Goal: Task Accomplishment & Management: Complete application form

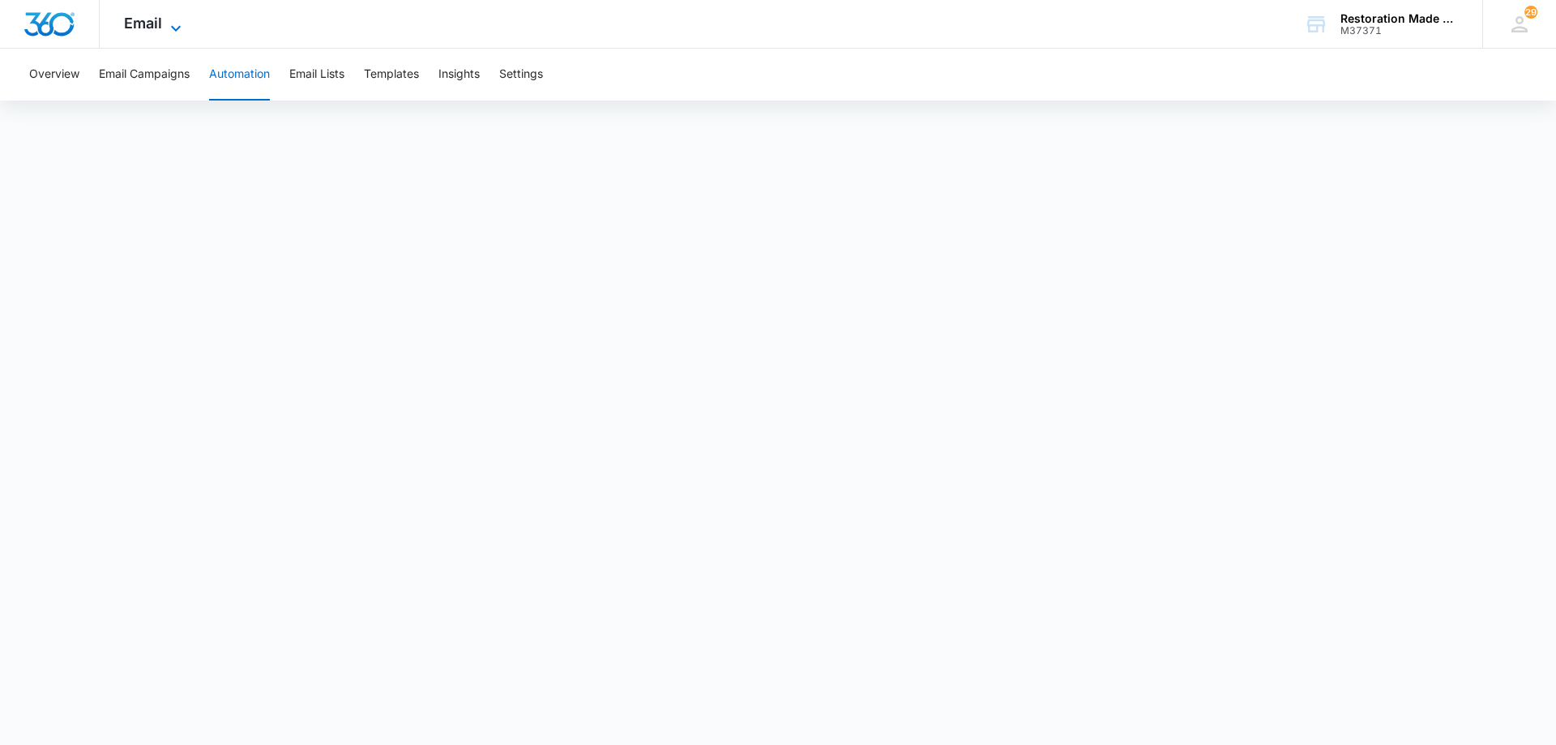
click at [173, 25] on icon at bounding box center [175, 28] width 19 height 19
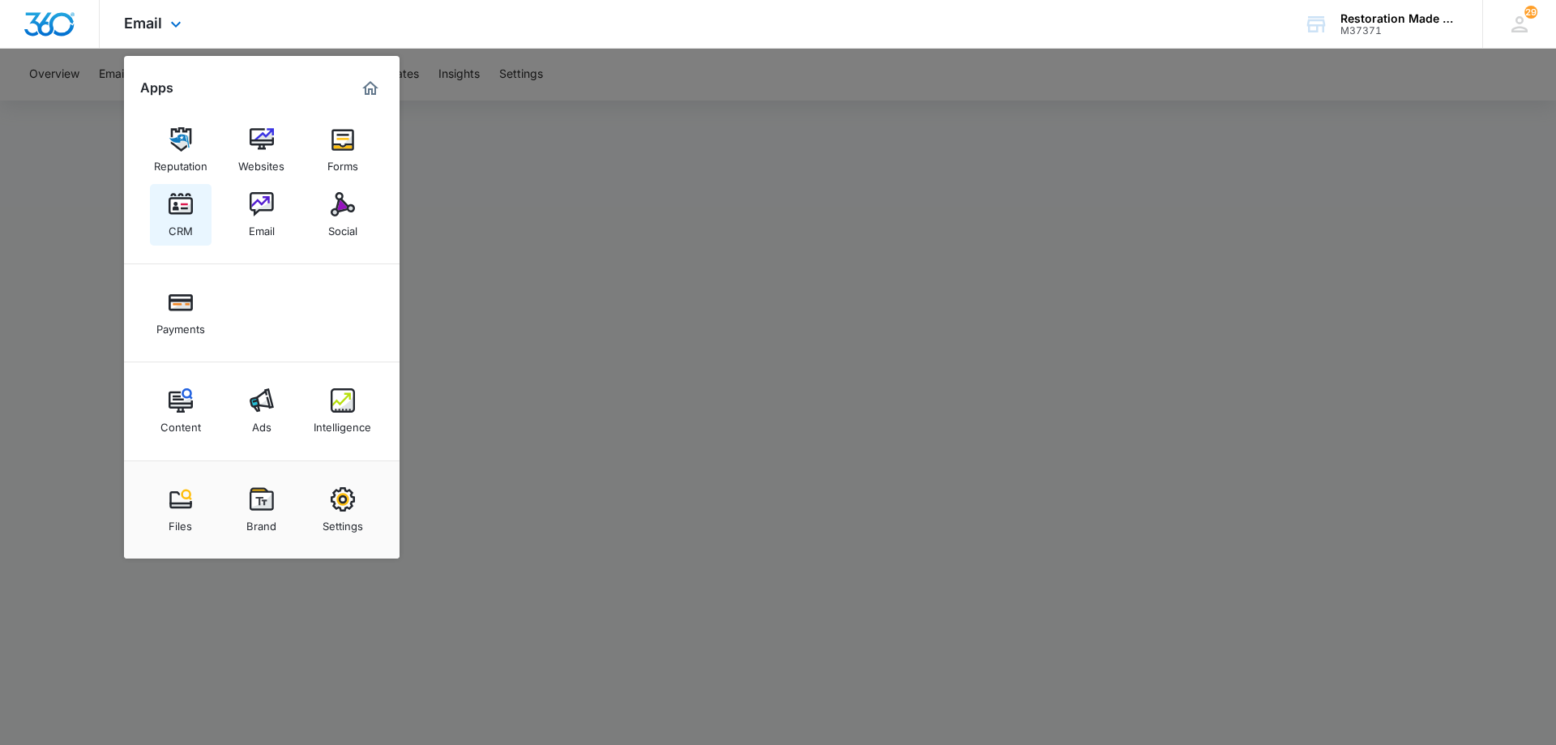
click at [179, 207] on img at bounding box center [181, 204] width 24 height 24
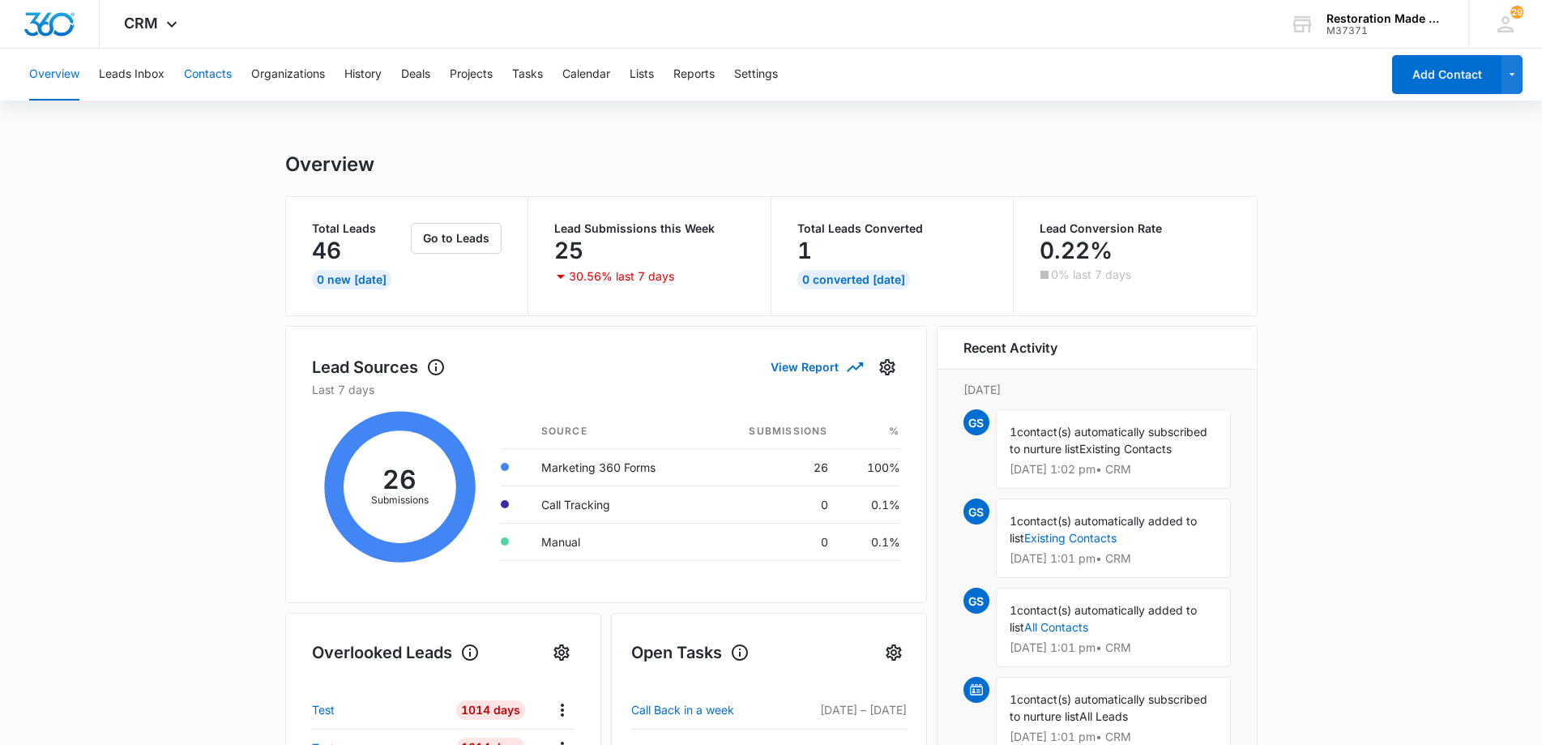
click at [202, 73] on button "Contacts" at bounding box center [208, 75] width 48 height 52
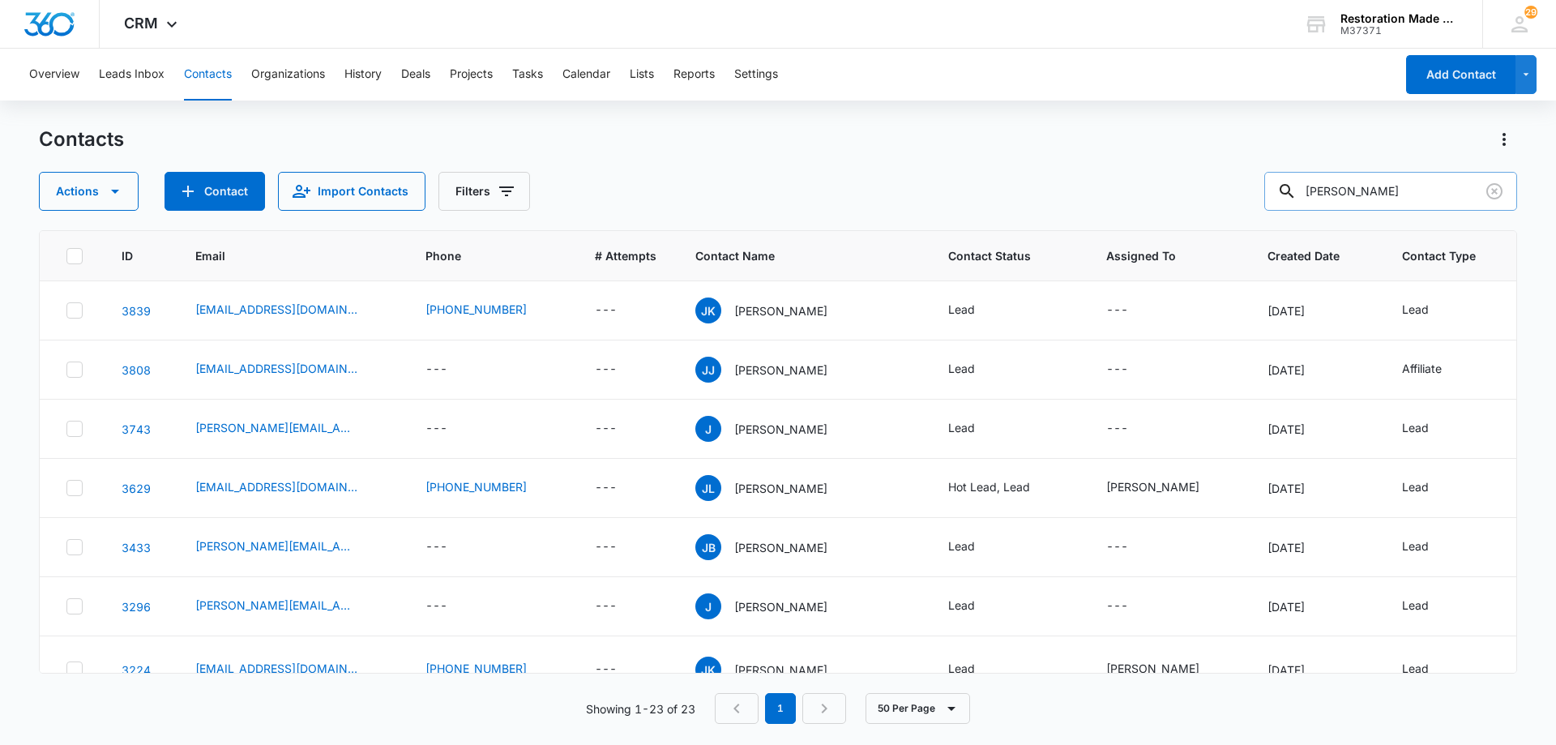
click at [1396, 194] on input "[PERSON_NAME]" at bounding box center [1390, 191] width 253 height 39
type input "j"
click at [229, 190] on button "Contact" at bounding box center [214, 191] width 100 height 39
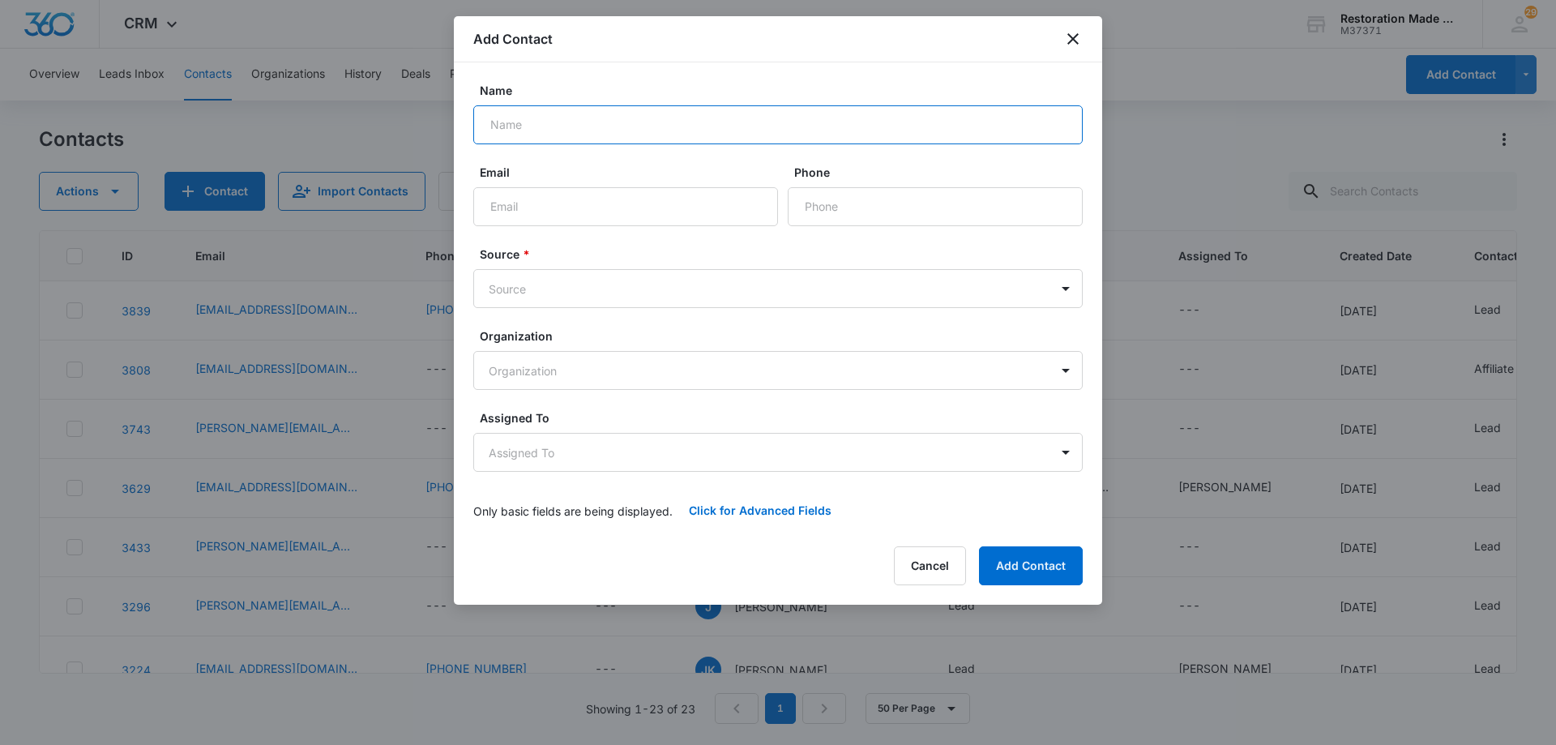
click at [671, 126] on input "Name" at bounding box center [777, 124] width 609 height 39
type input "[PERSON_NAME]"
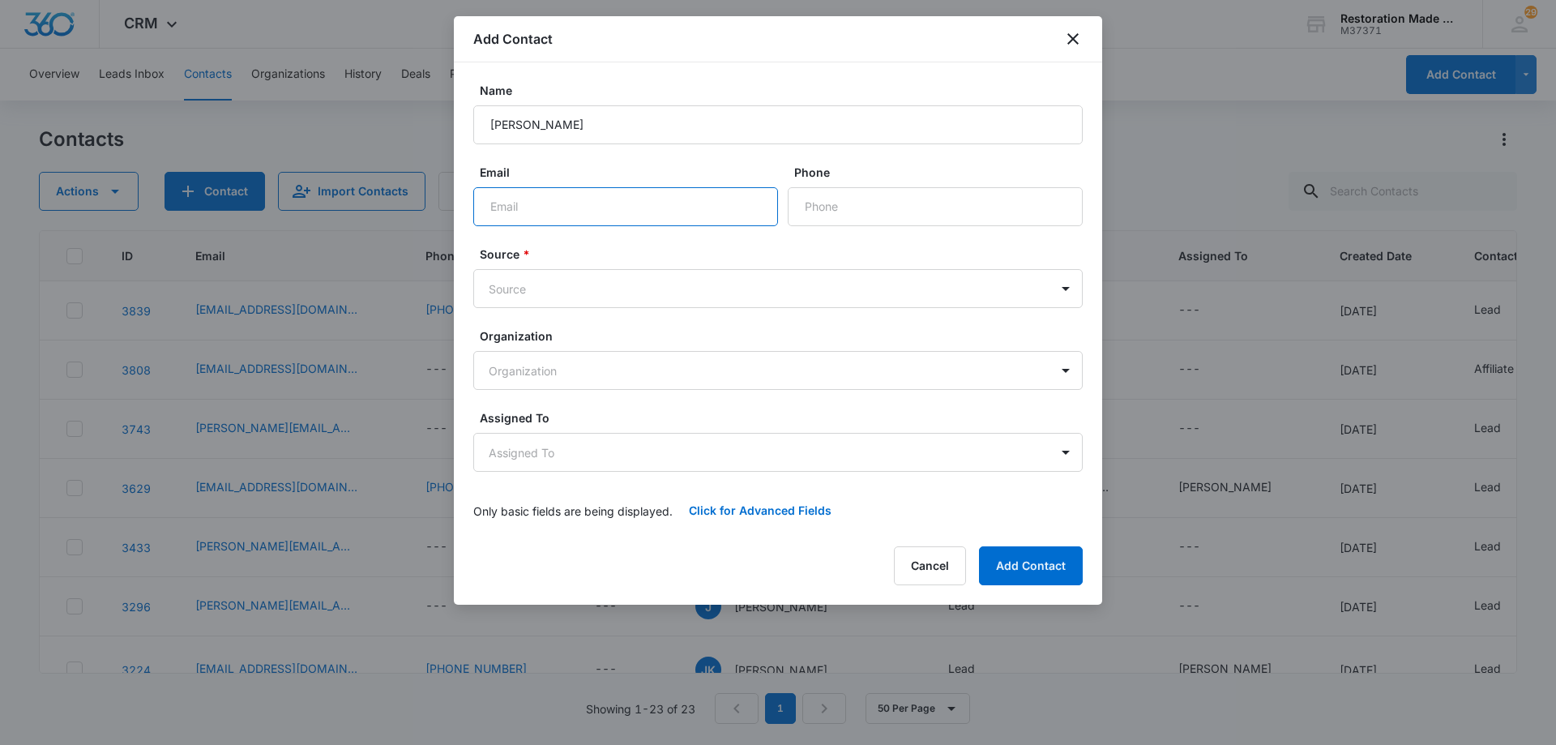
click at [645, 205] on input "Email" at bounding box center [625, 206] width 305 height 39
paste input "[PERSON_NAME][EMAIL_ADDRESS][DOMAIN_NAME]"
type input "[PERSON_NAME][EMAIL_ADDRESS][DOMAIN_NAME]"
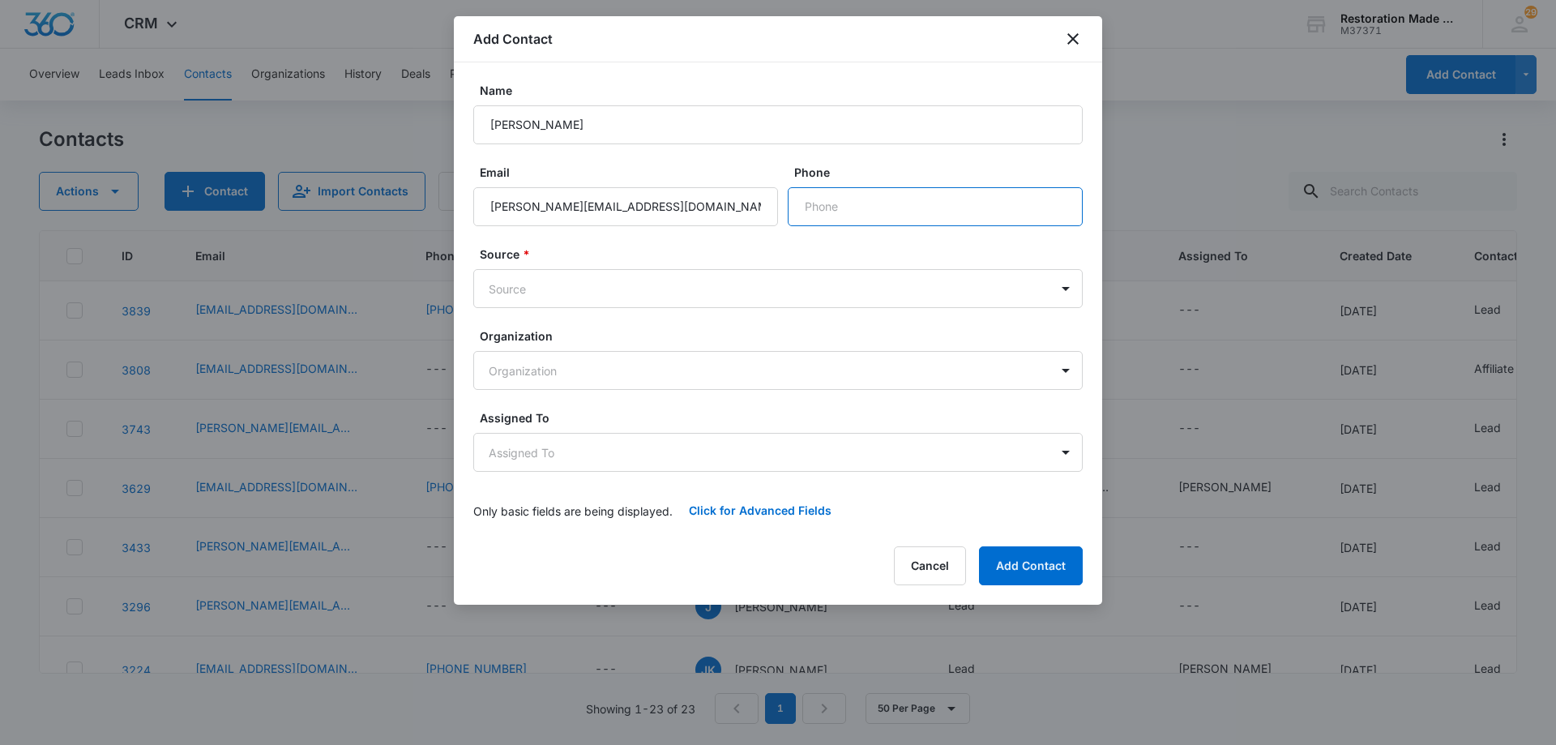
click at [873, 209] on input "Phone" at bounding box center [934, 206] width 295 height 39
type input "[PHONE_NUMBER]"
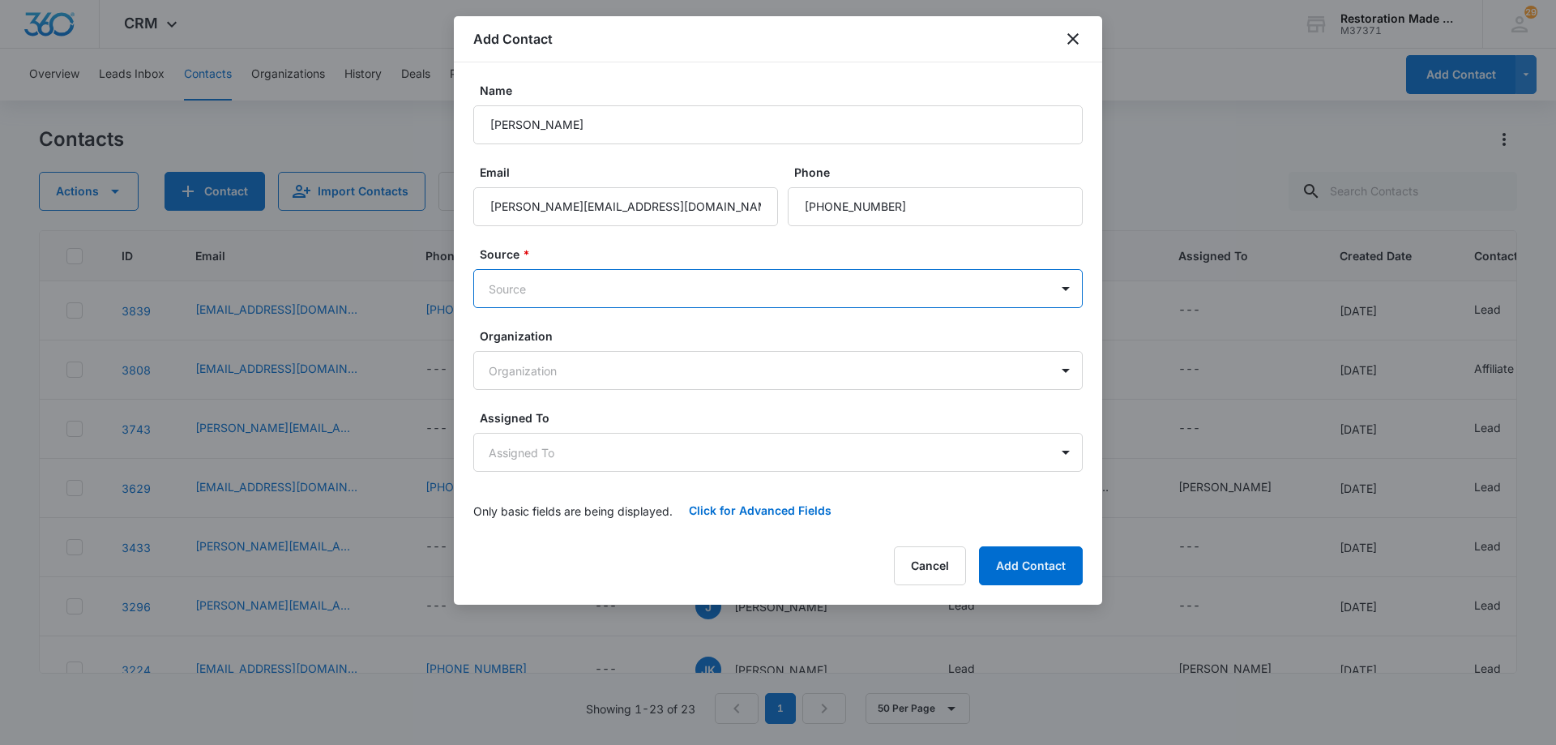
click at [595, 292] on body "CRM Apps Reputation Websites Forms CRM Email Social Payments Content Ads Intell…" at bounding box center [778, 372] width 1556 height 745
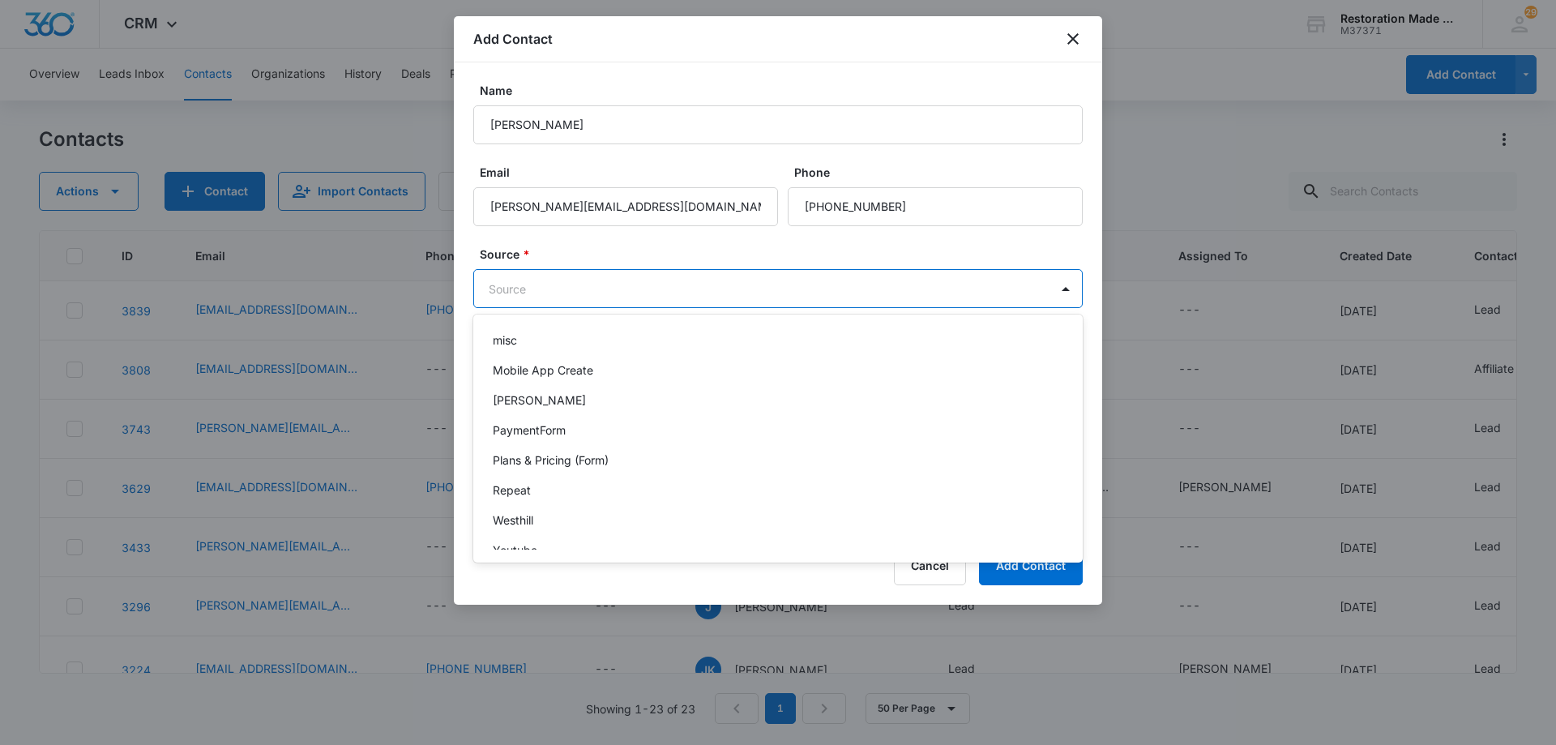
scroll to position [294, 0]
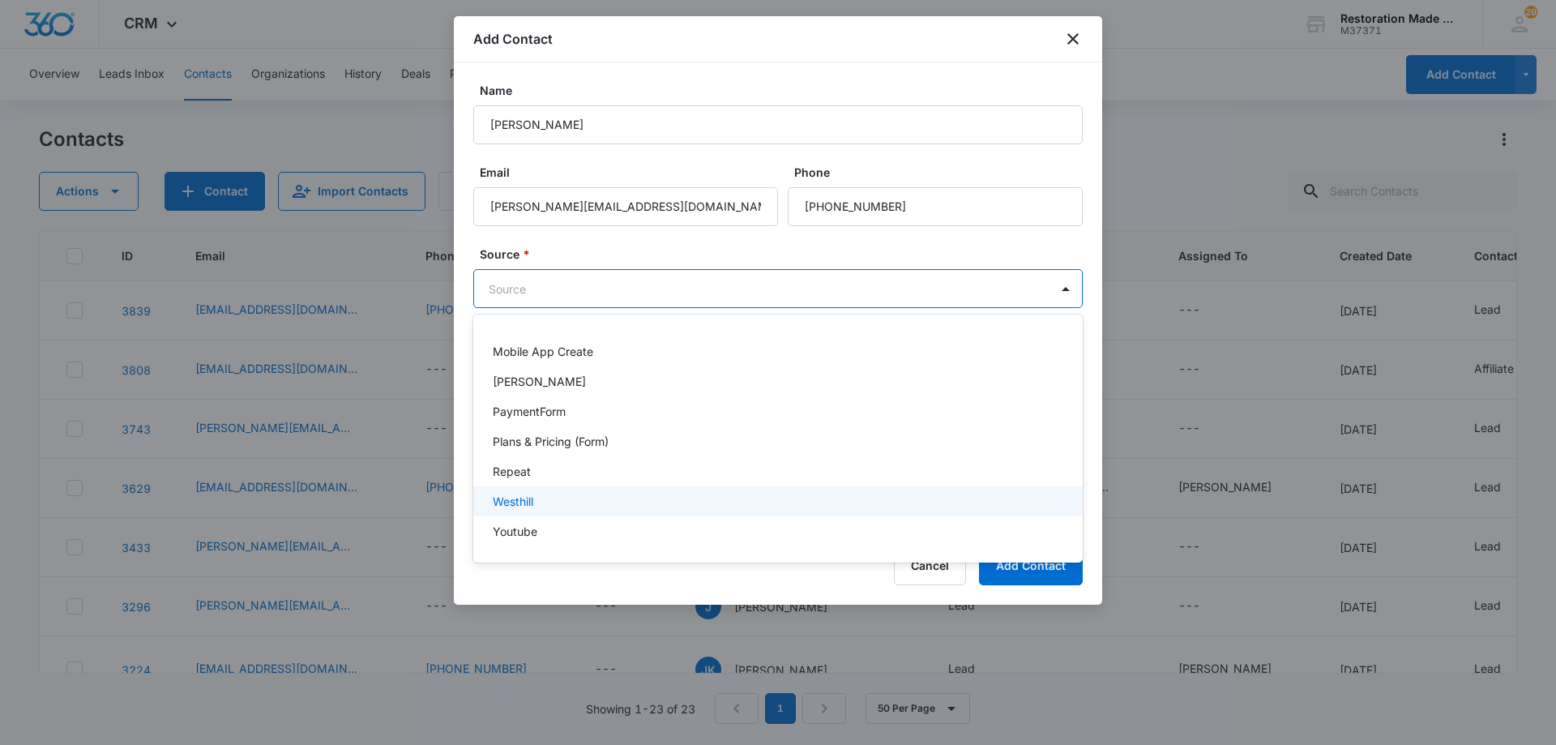
click at [522, 503] on p "Westhill" at bounding box center [513, 501] width 41 height 17
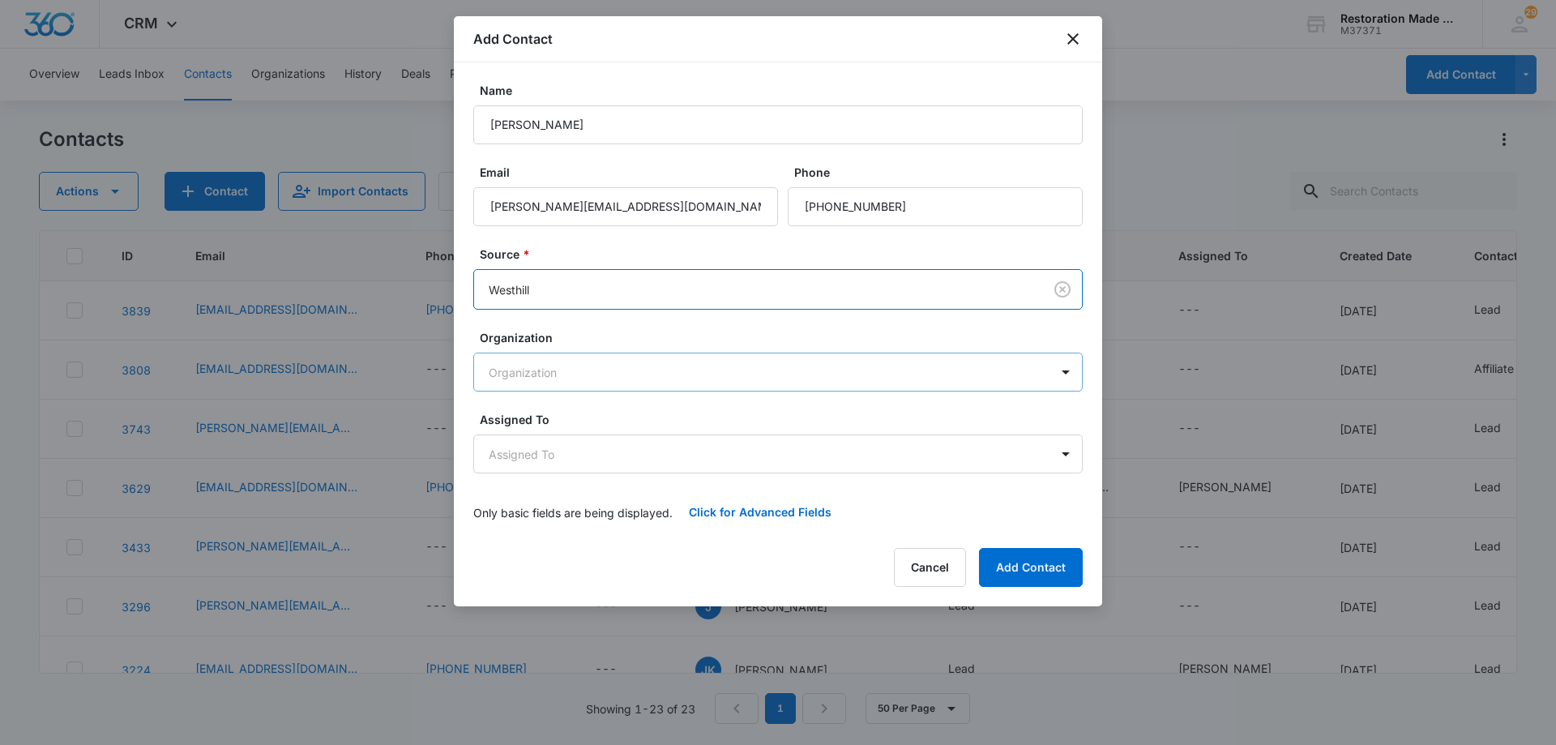
click at [573, 373] on body "CRM Apps Reputation Websites Forms CRM Email Social Payments Content Ads Intell…" at bounding box center [778, 372] width 1556 height 745
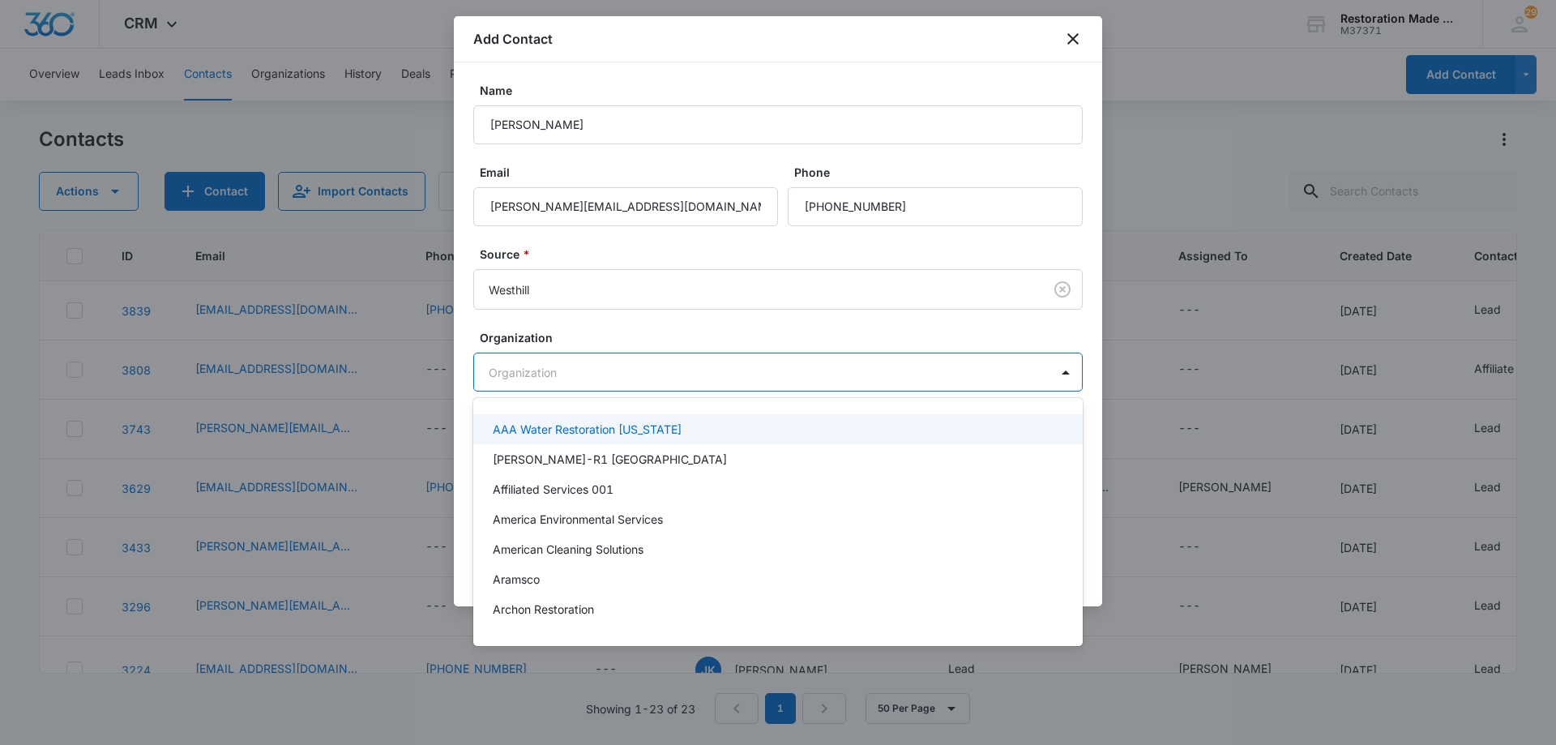
click at [573, 372] on div at bounding box center [778, 372] width 1556 height 745
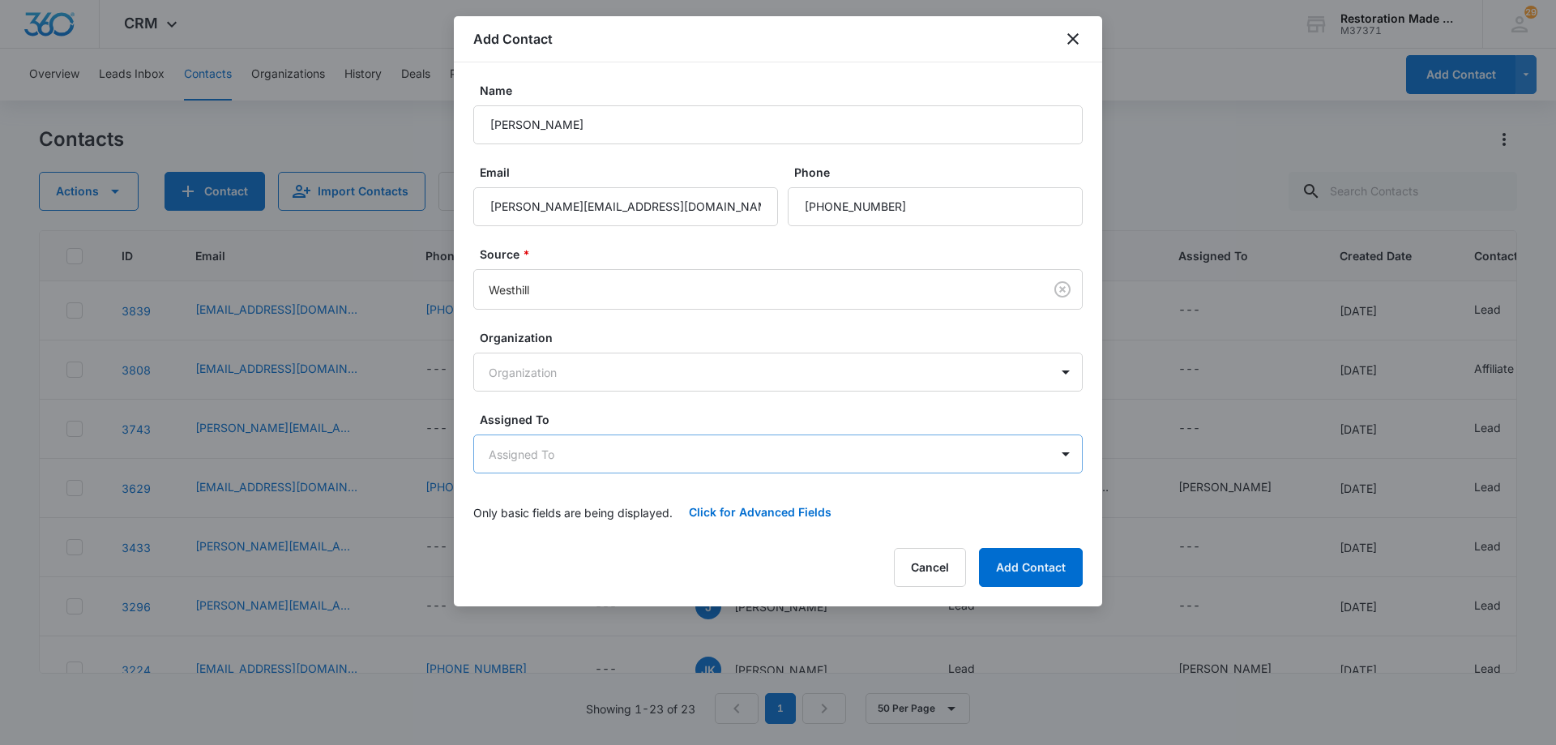
click at [581, 455] on body "CRM Apps Reputation Websites Forms CRM Email Social Payments Content Ads Intell…" at bounding box center [778, 372] width 1556 height 745
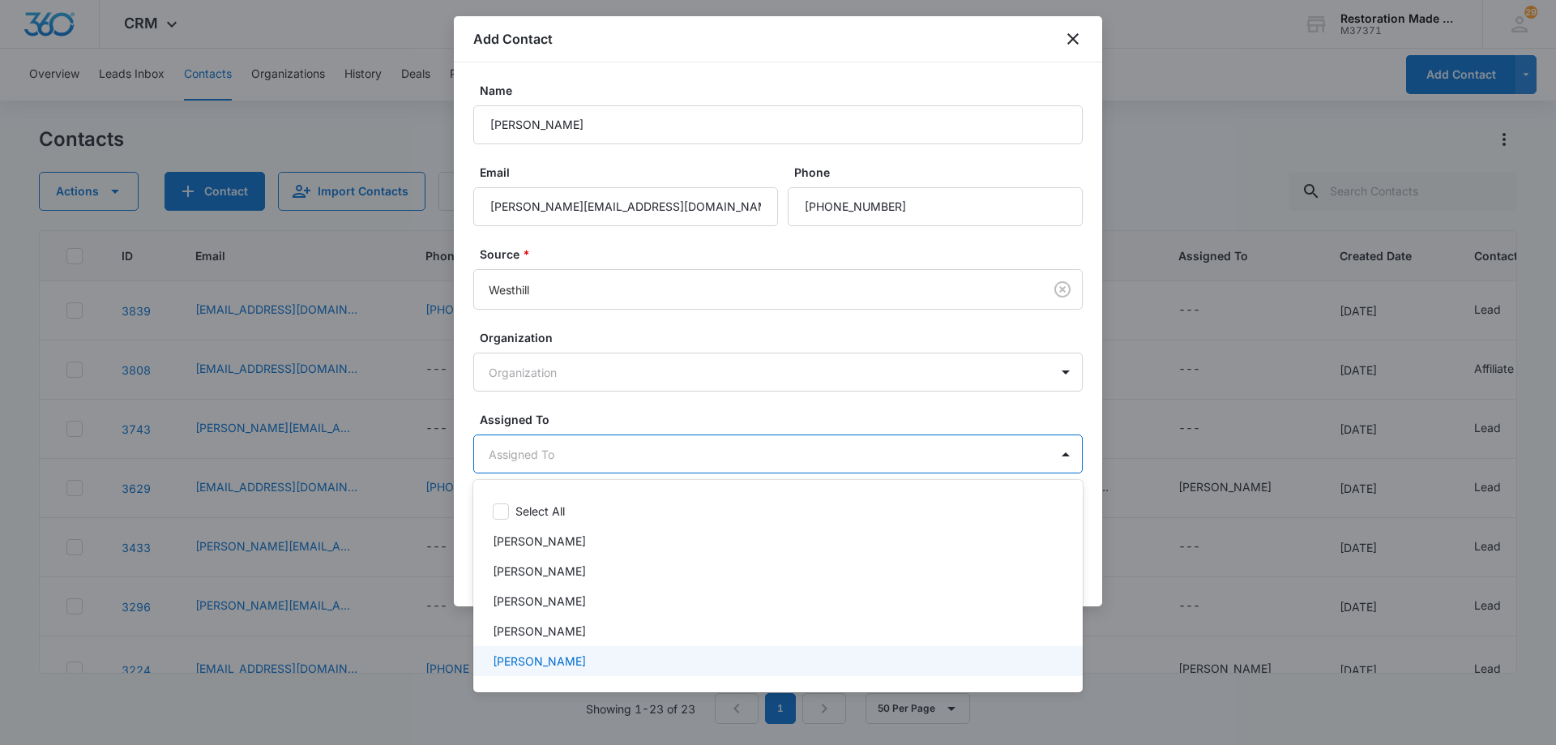
click at [528, 657] on p "[PERSON_NAME]" at bounding box center [539, 660] width 93 height 17
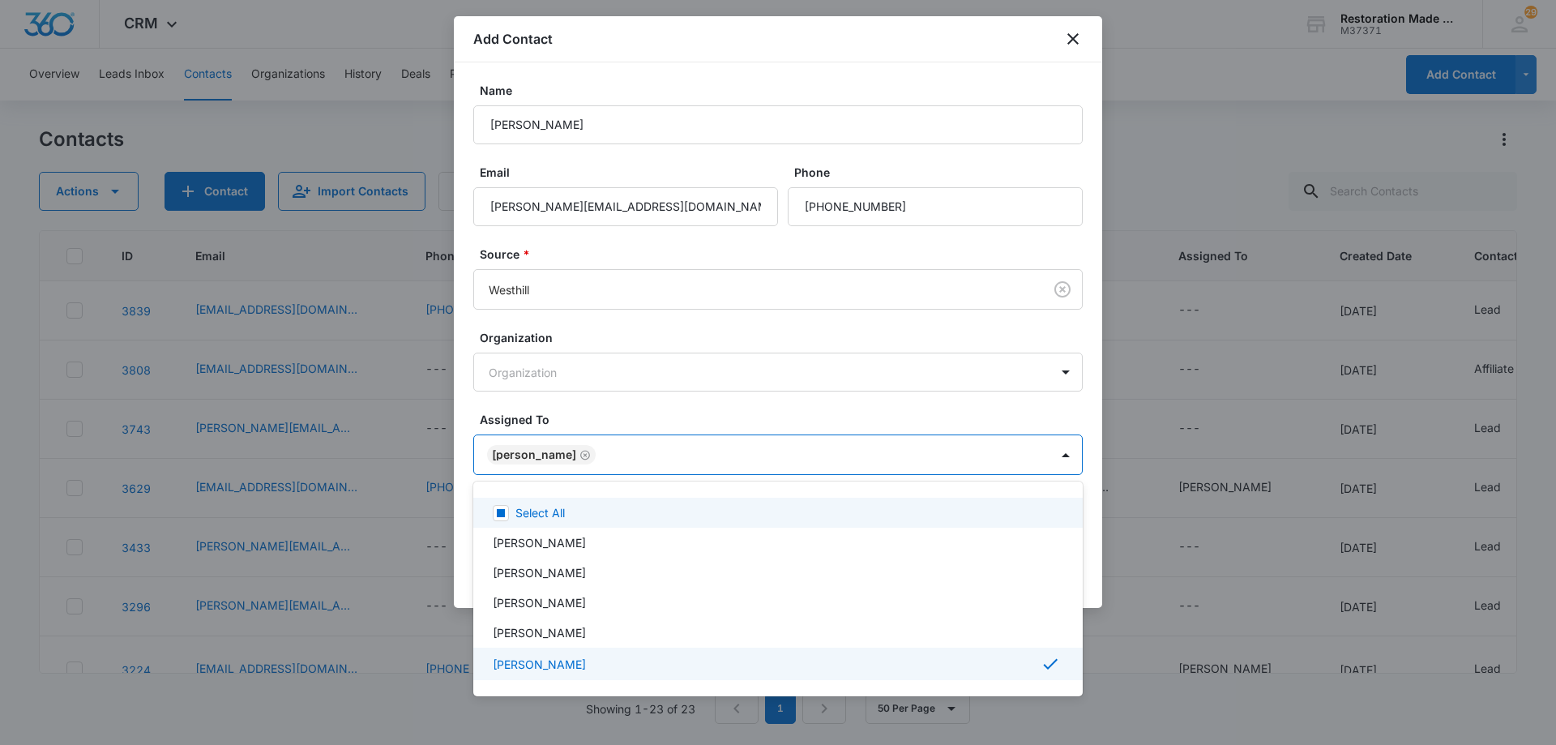
click at [635, 453] on div at bounding box center [778, 372] width 1556 height 745
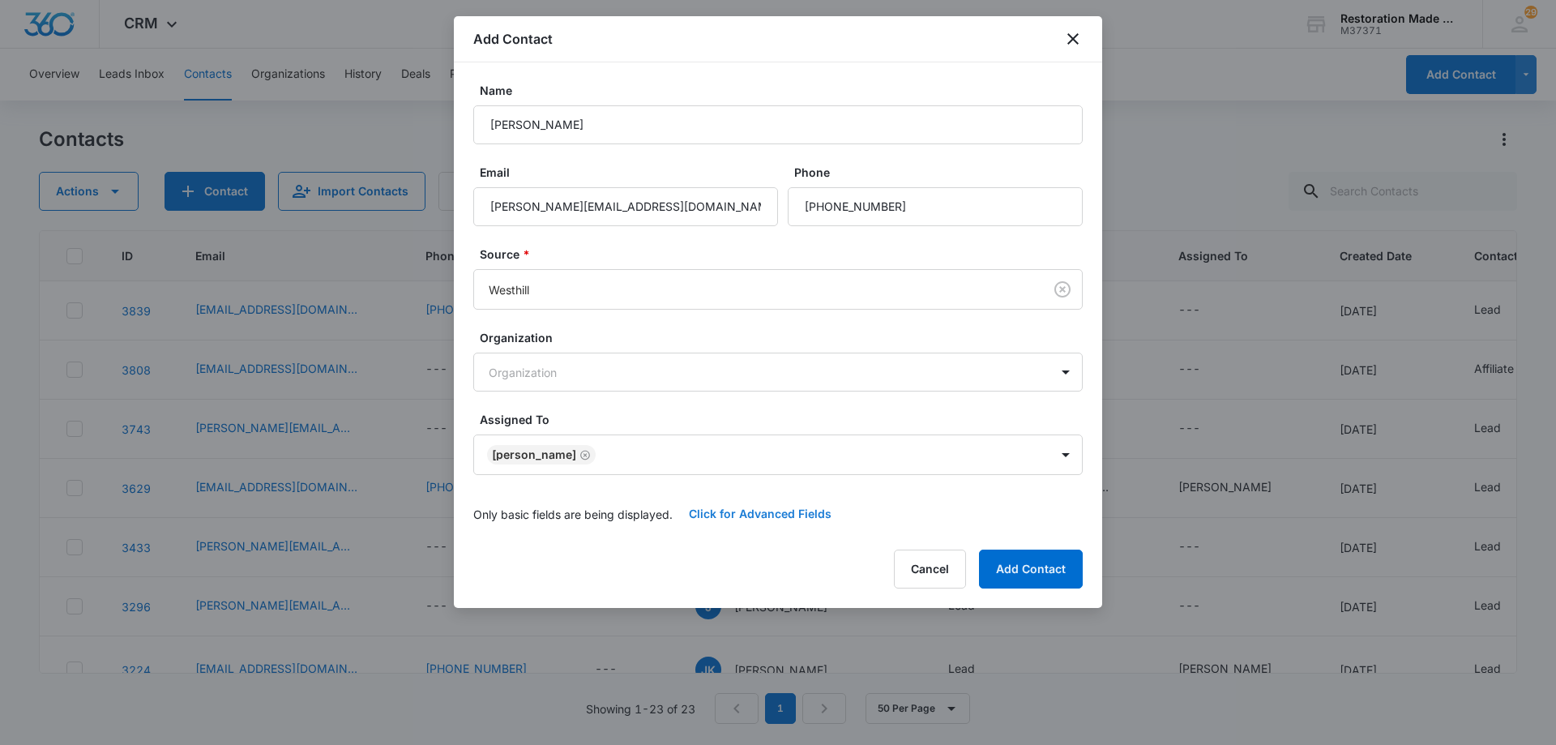
click at [784, 512] on button "Click for Advanced Fields" at bounding box center [759, 513] width 175 height 39
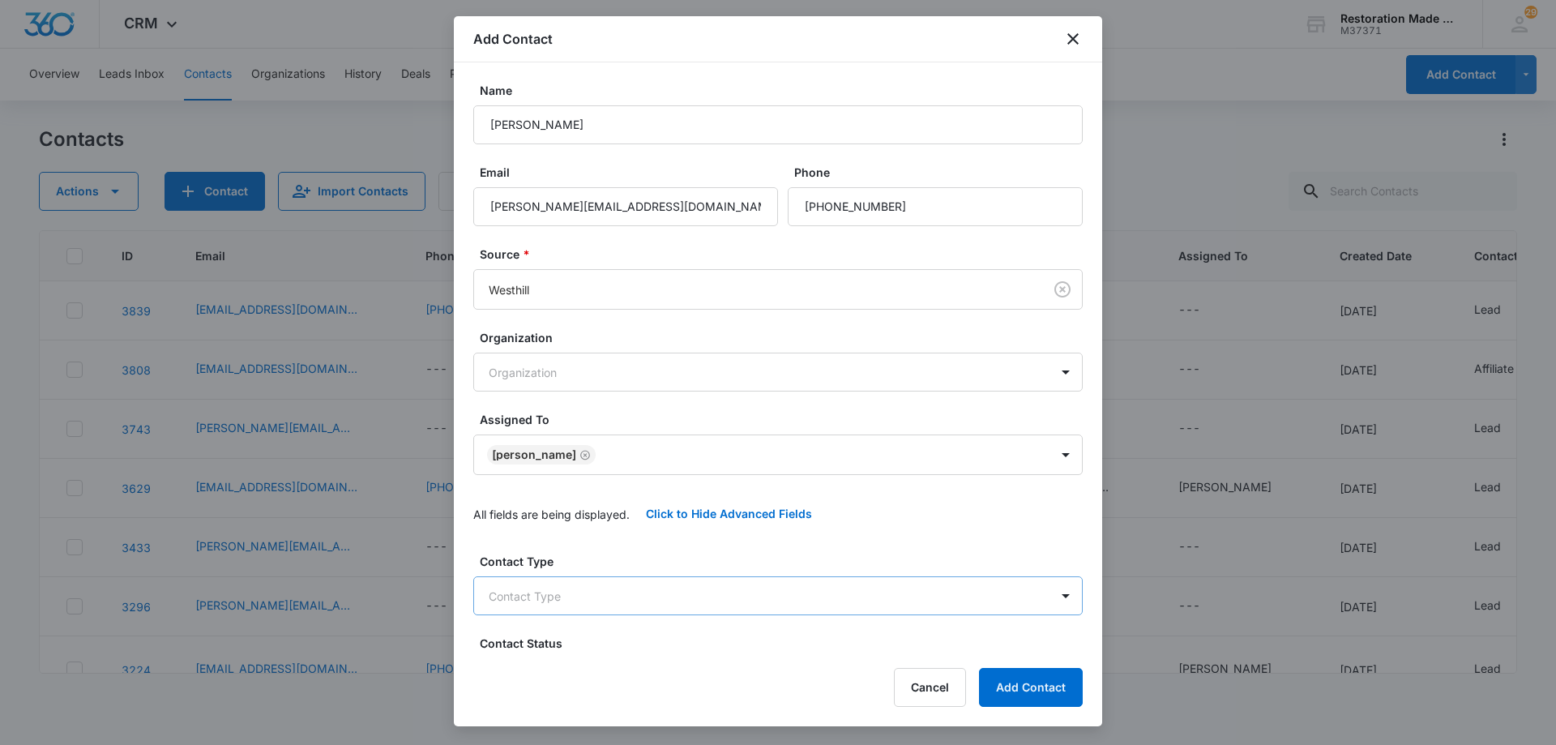
click at [642, 607] on body "CRM Apps Reputation Websites Forms CRM Email Social Payments Content Ads Intell…" at bounding box center [778, 372] width 1556 height 745
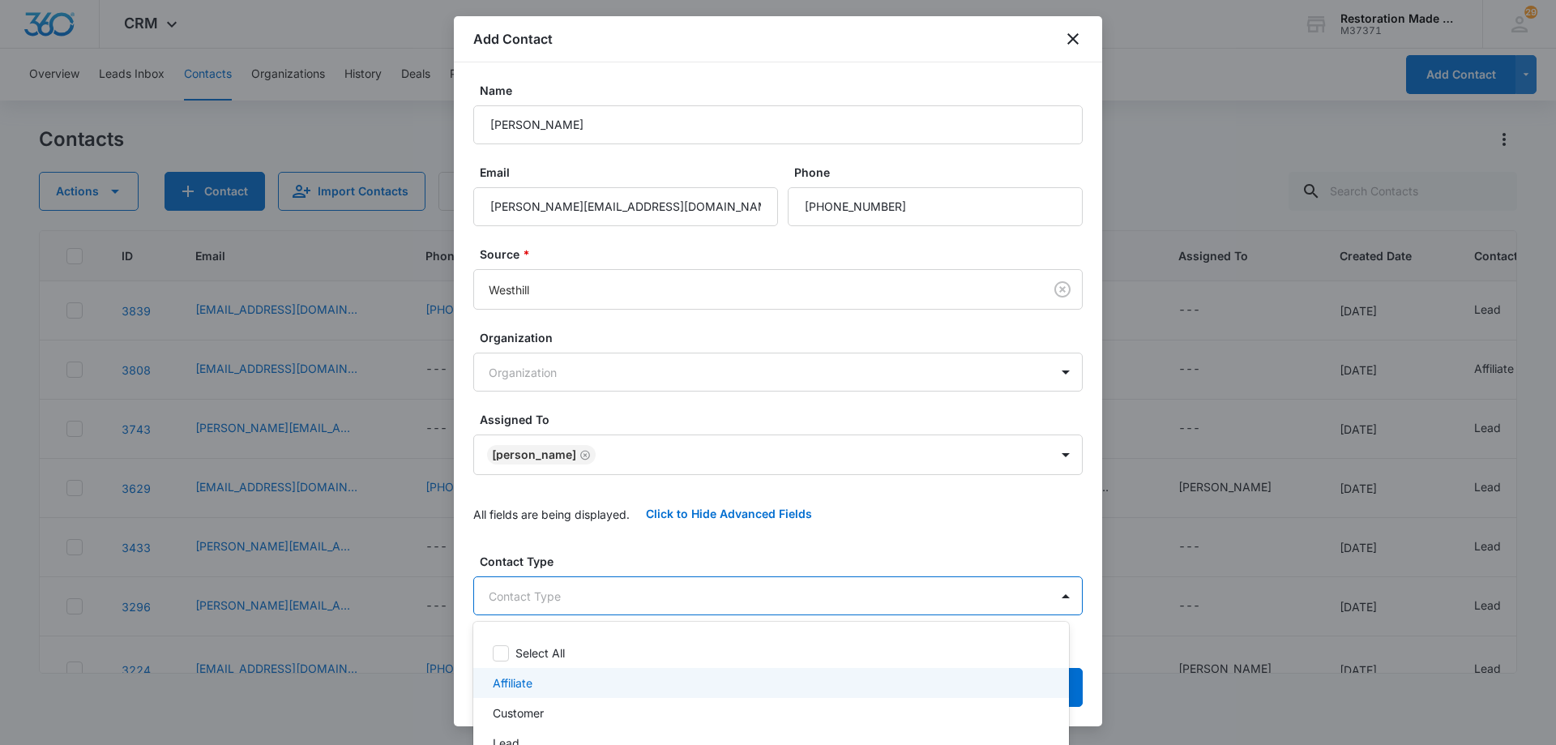
scroll to position [70, 0]
click at [518, 675] on p "Lead" at bounding box center [506, 672] width 27 height 17
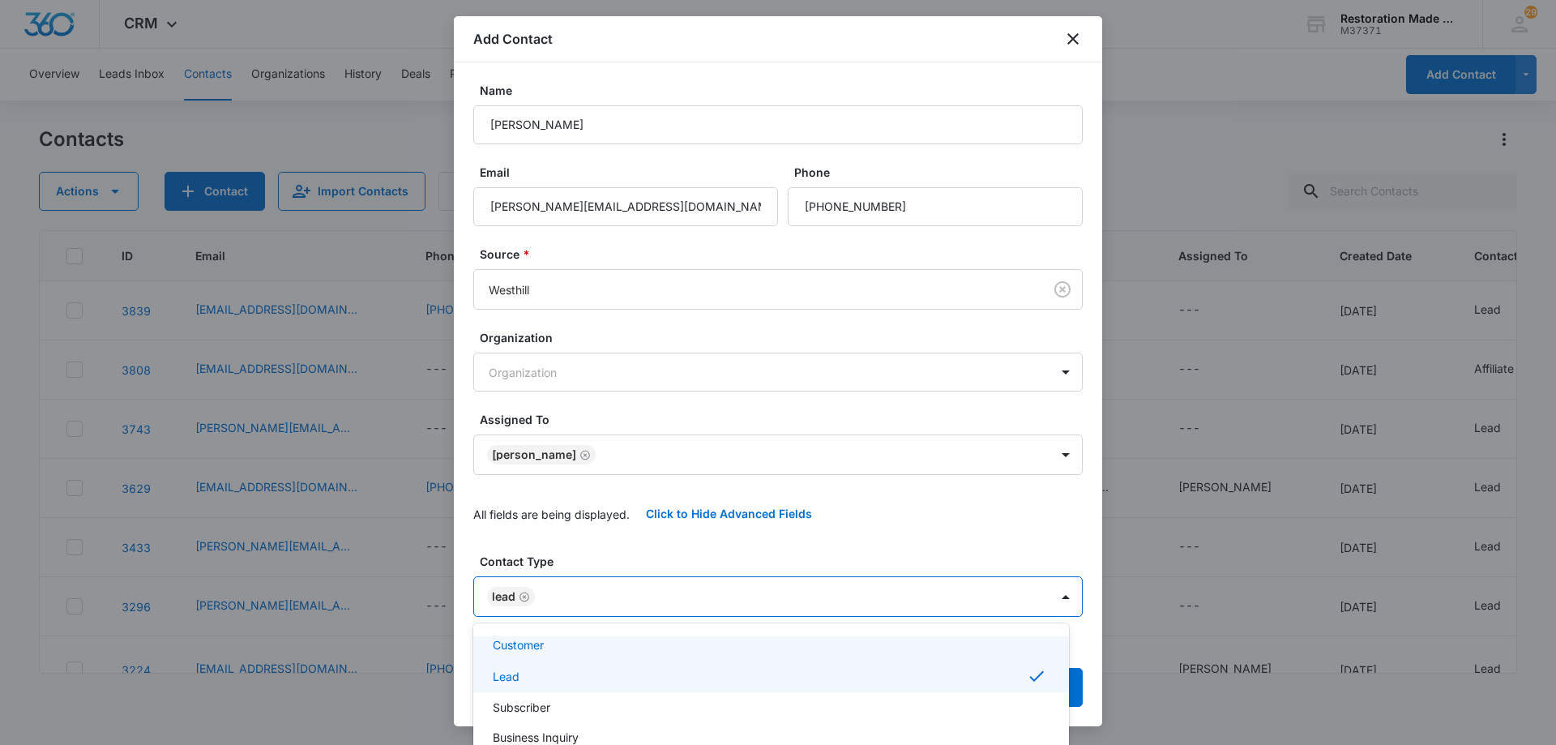
click at [608, 607] on div at bounding box center [778, 372] width 1556 height 745
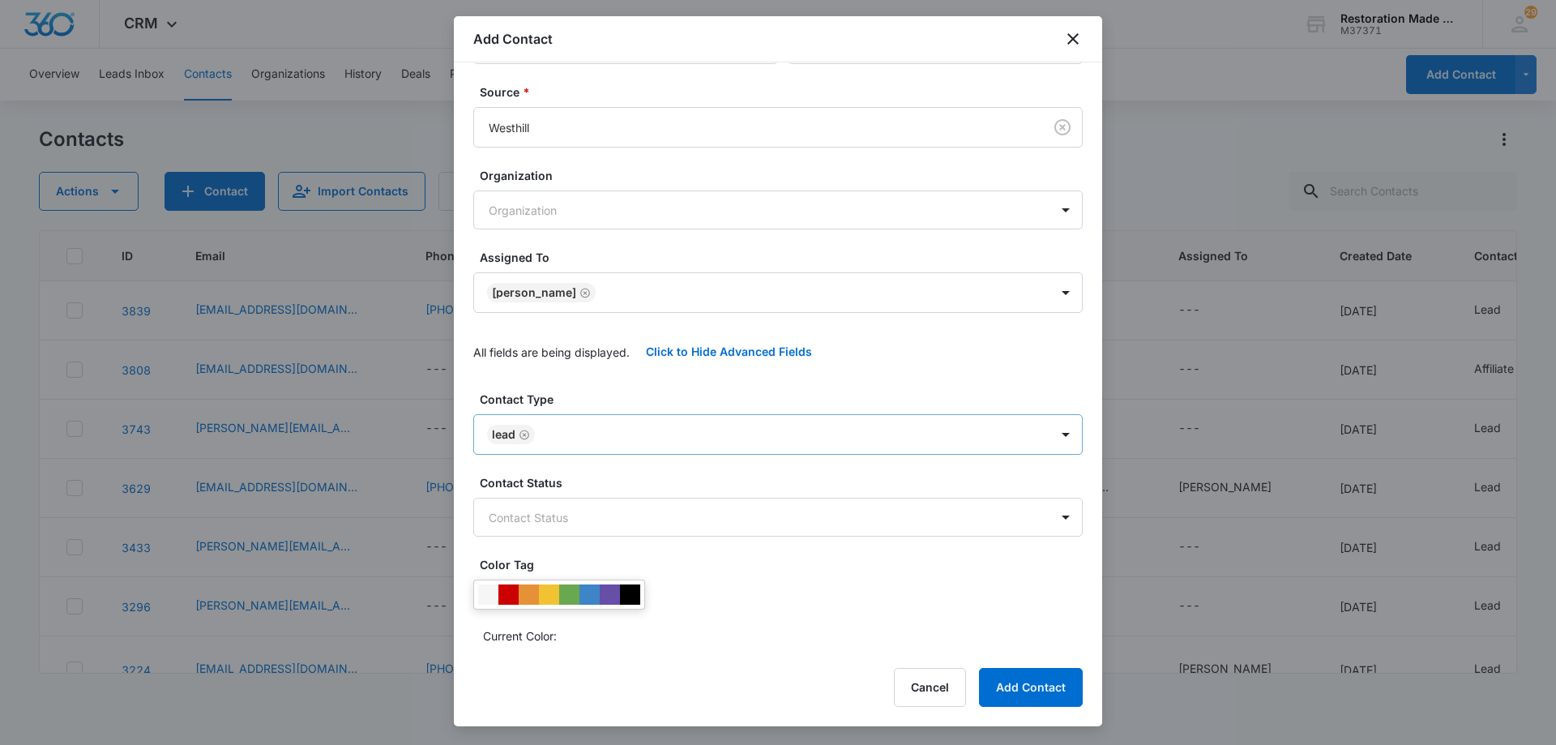
scroll to position [243, 0]
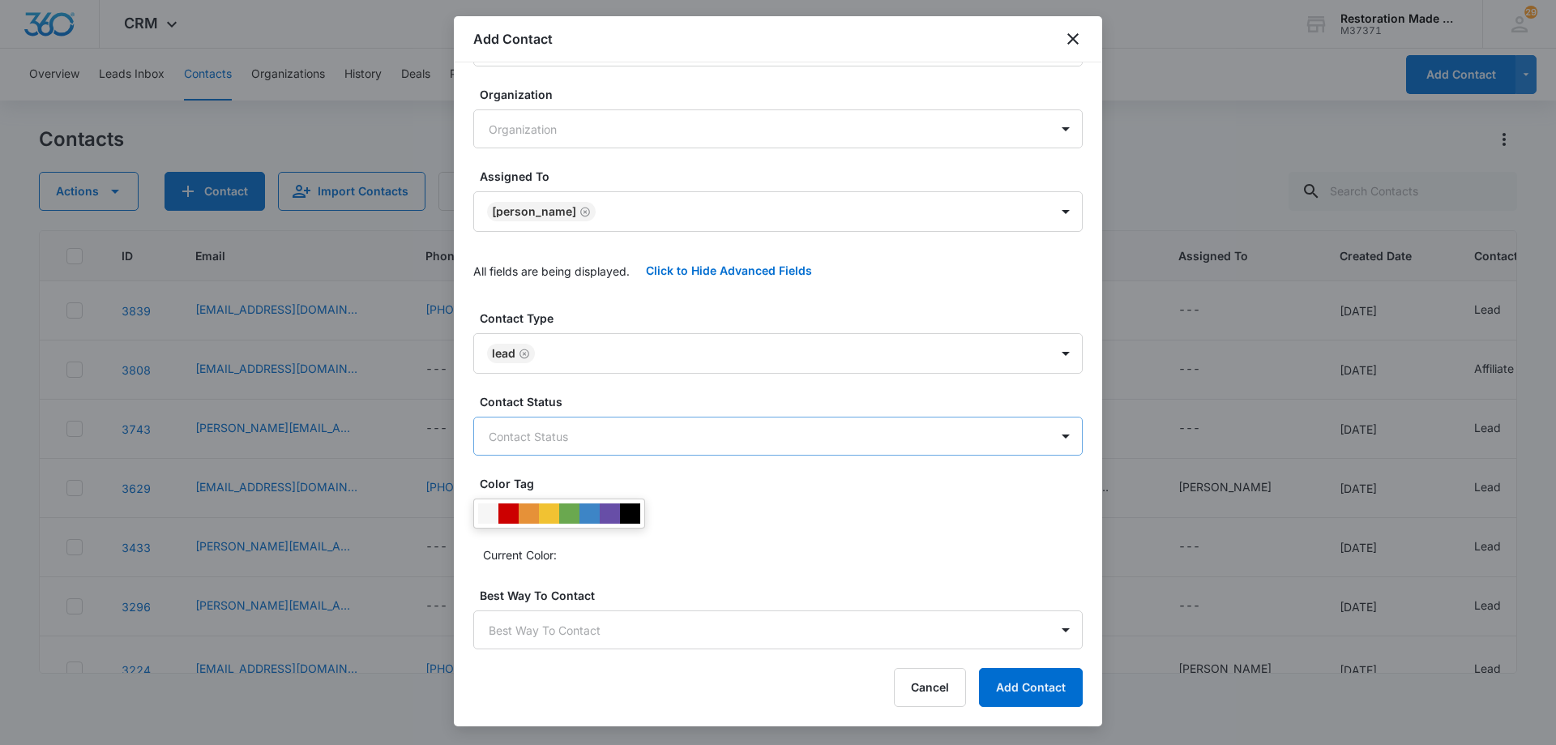
click at [900, 438] on body "CRM Apps Reputation Websites Forms CRM Email Social Payments Content Ads Intell…" at bounding box center [778, 372] width 1556 height 745
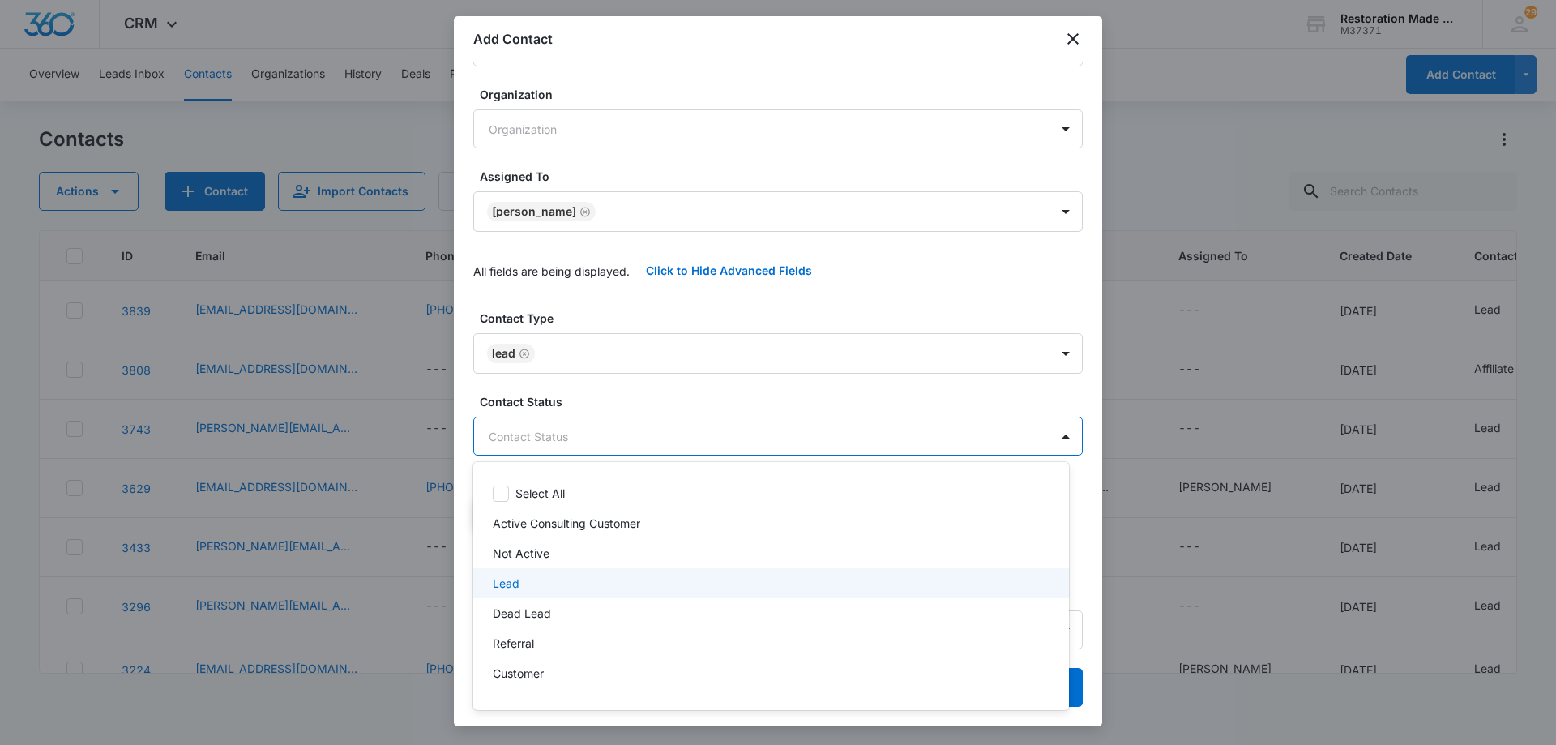
click at [504, 589] on p "Lead" at bounding box center [506, 582] width 27 height 17
click at [668, 430] on div at bounding box center [778, 372] width 1556 height 745
click at [730, 437] on body "CRM Apps Reputation Websites Forms CRM Email Social Payments Content Ads Intell…" at bounding box center [778, 372] width 1556 height 745
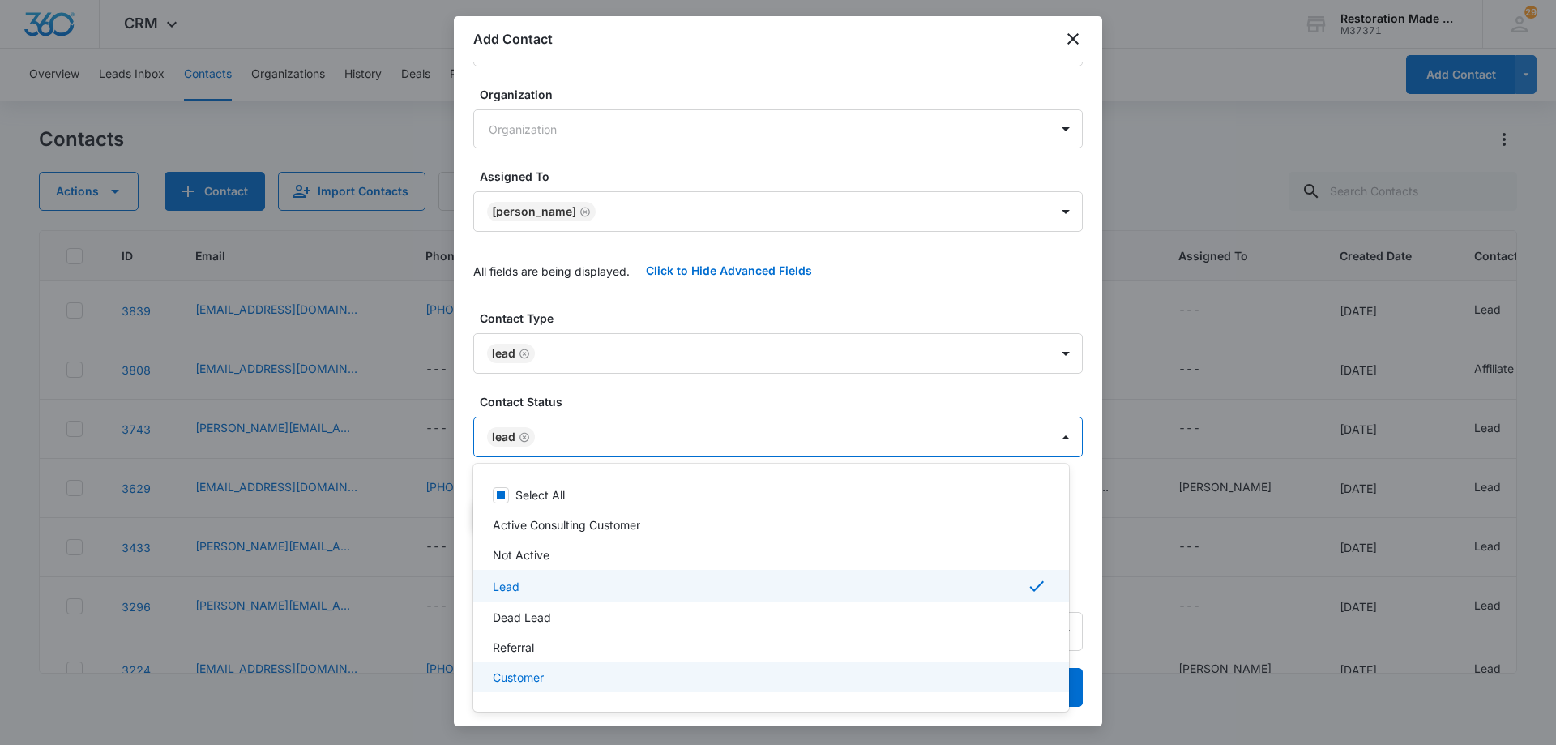
scroll to position [81, 0]
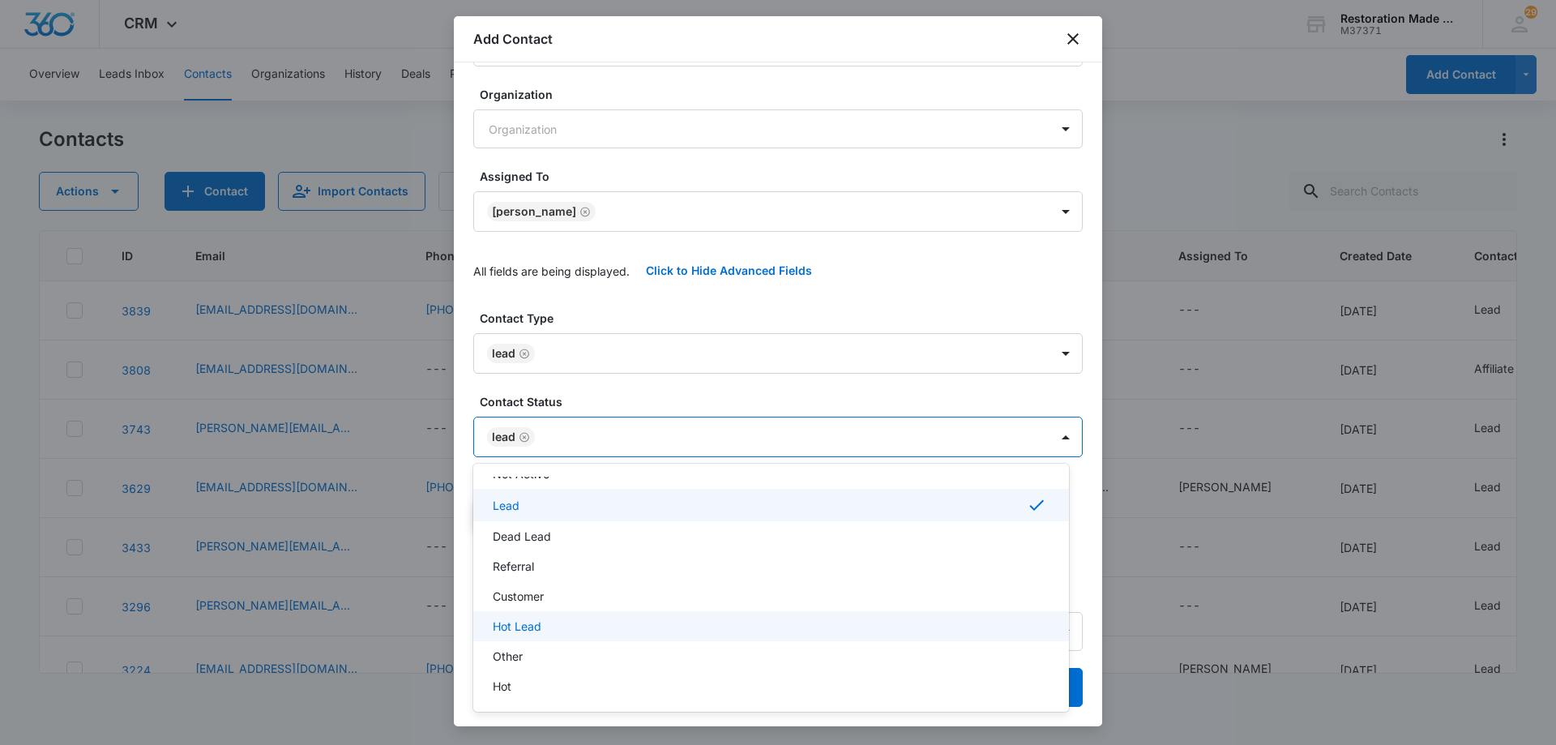
click at [529, 634] on p "Hot Lead" at bounding box center [517, 625] width 49 height 17
click at [676, 425] on div at bounding box center [778, 372] width 1556 height 745
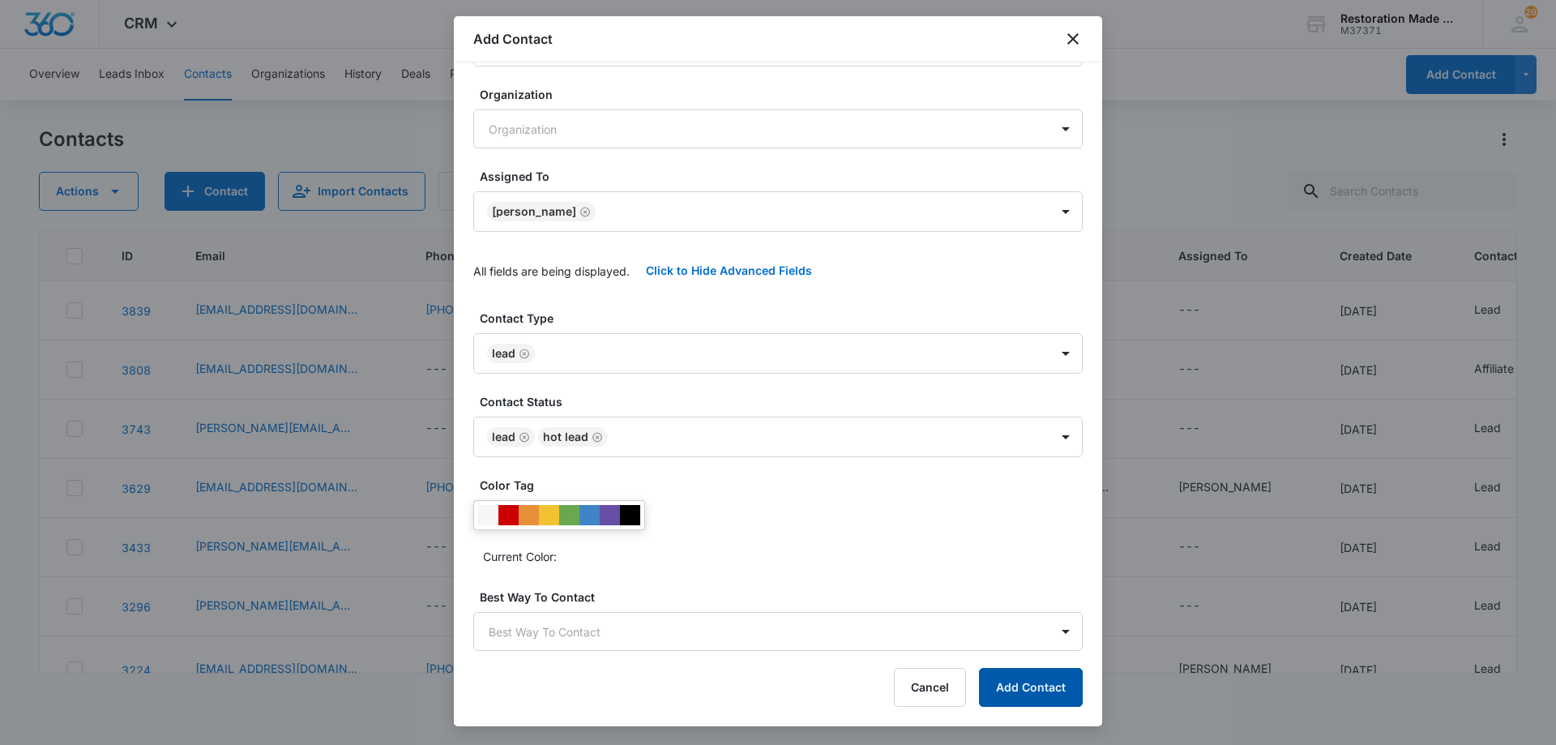
click at [1029, 690] on button "Add Contact" at bounding box center [1031, 687] width 104 height 39
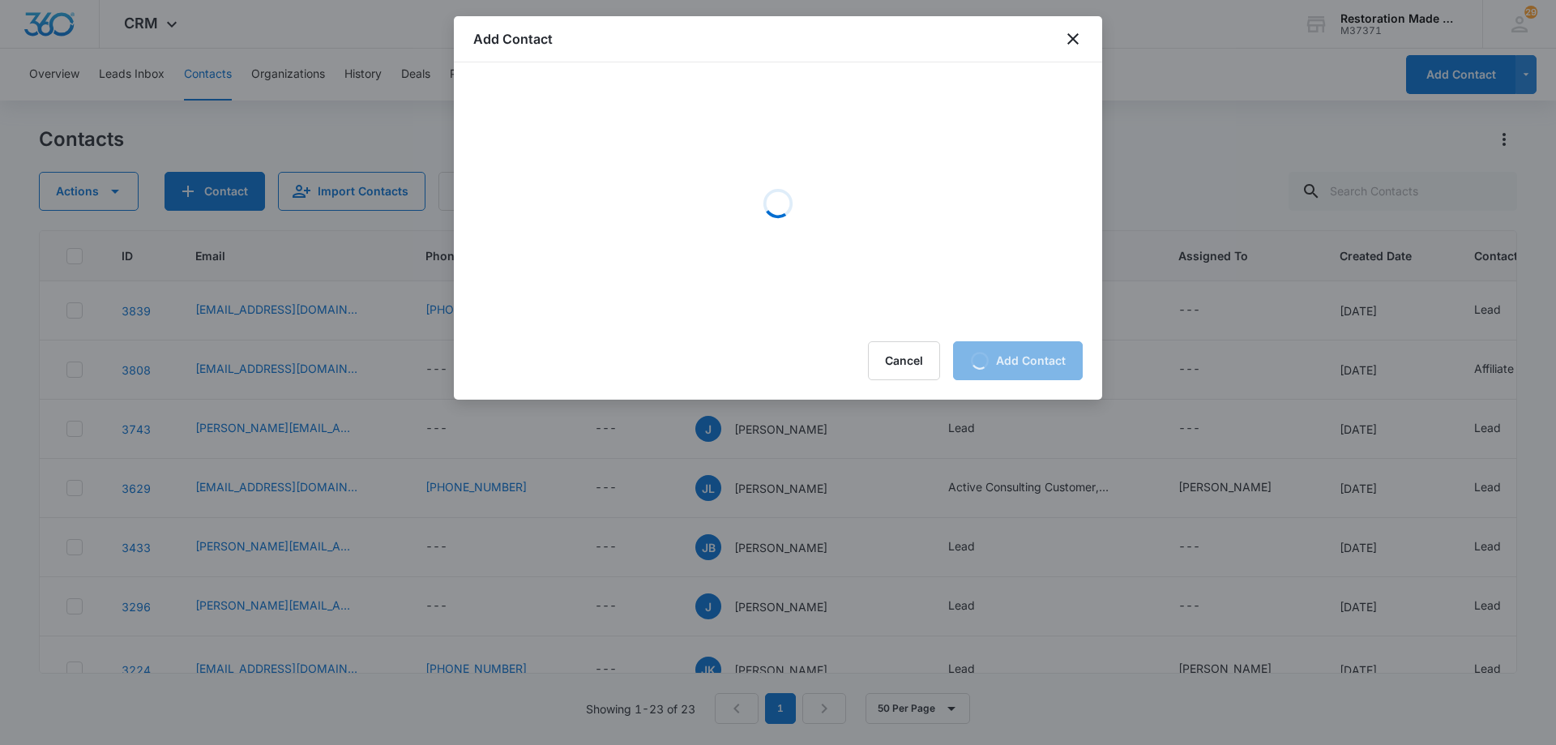
scroll to position [0, 0]
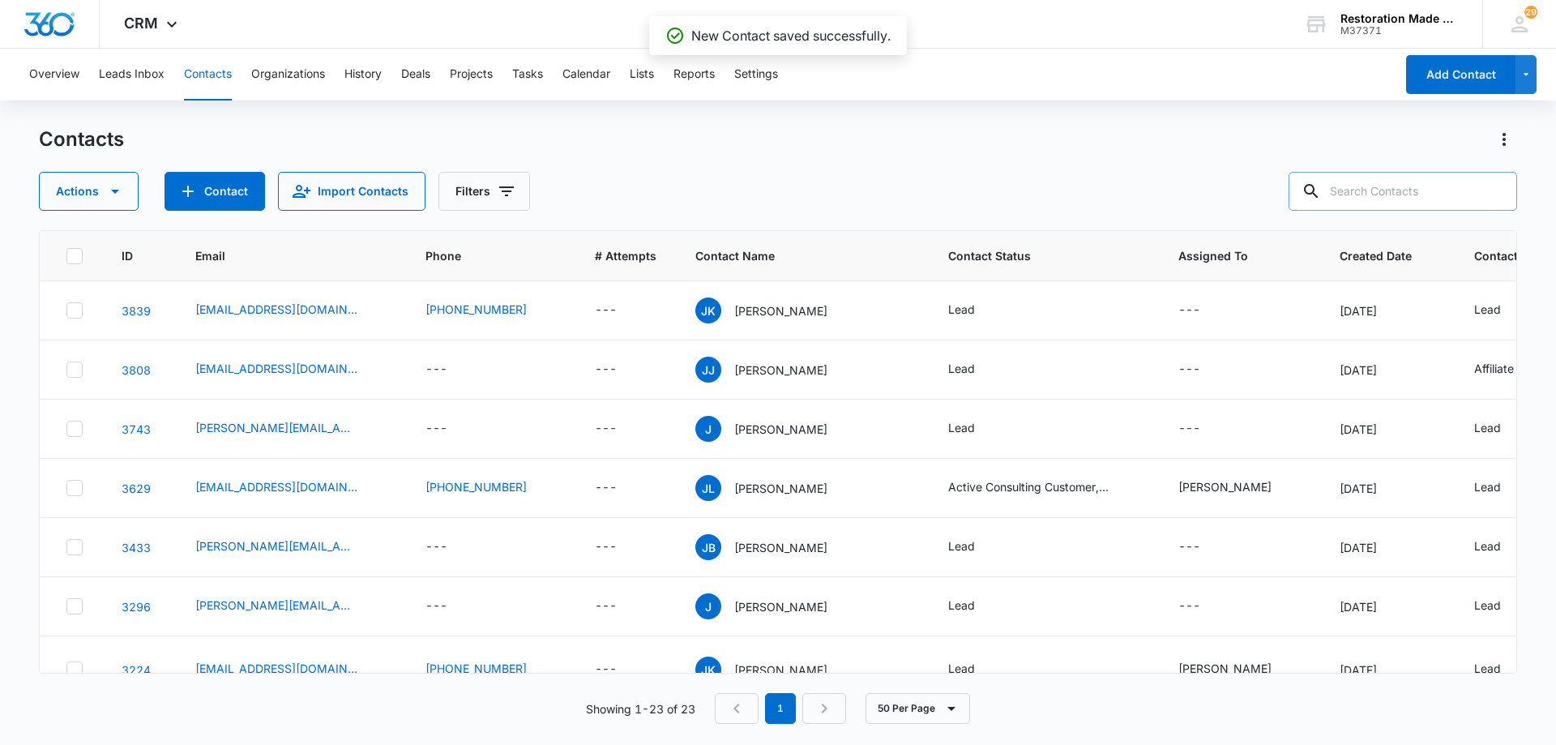
click at [1369, 197] on input "text" at bounding box center [1402, 191] width 228 height 39
type input "[PERSON_NAME]"
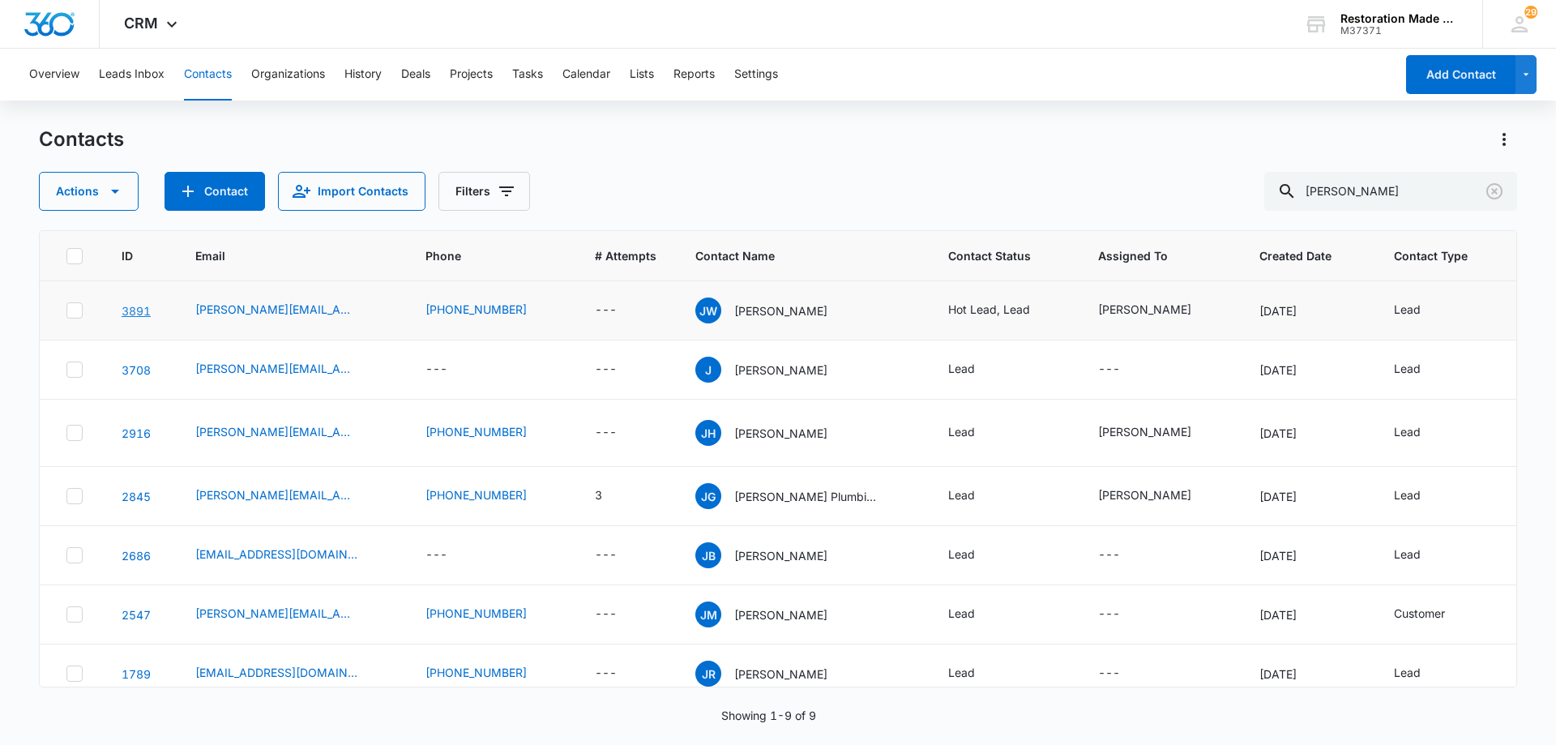
click at [136, 311] on link "3891" at bounding box center [136, 311] width 29 height 14
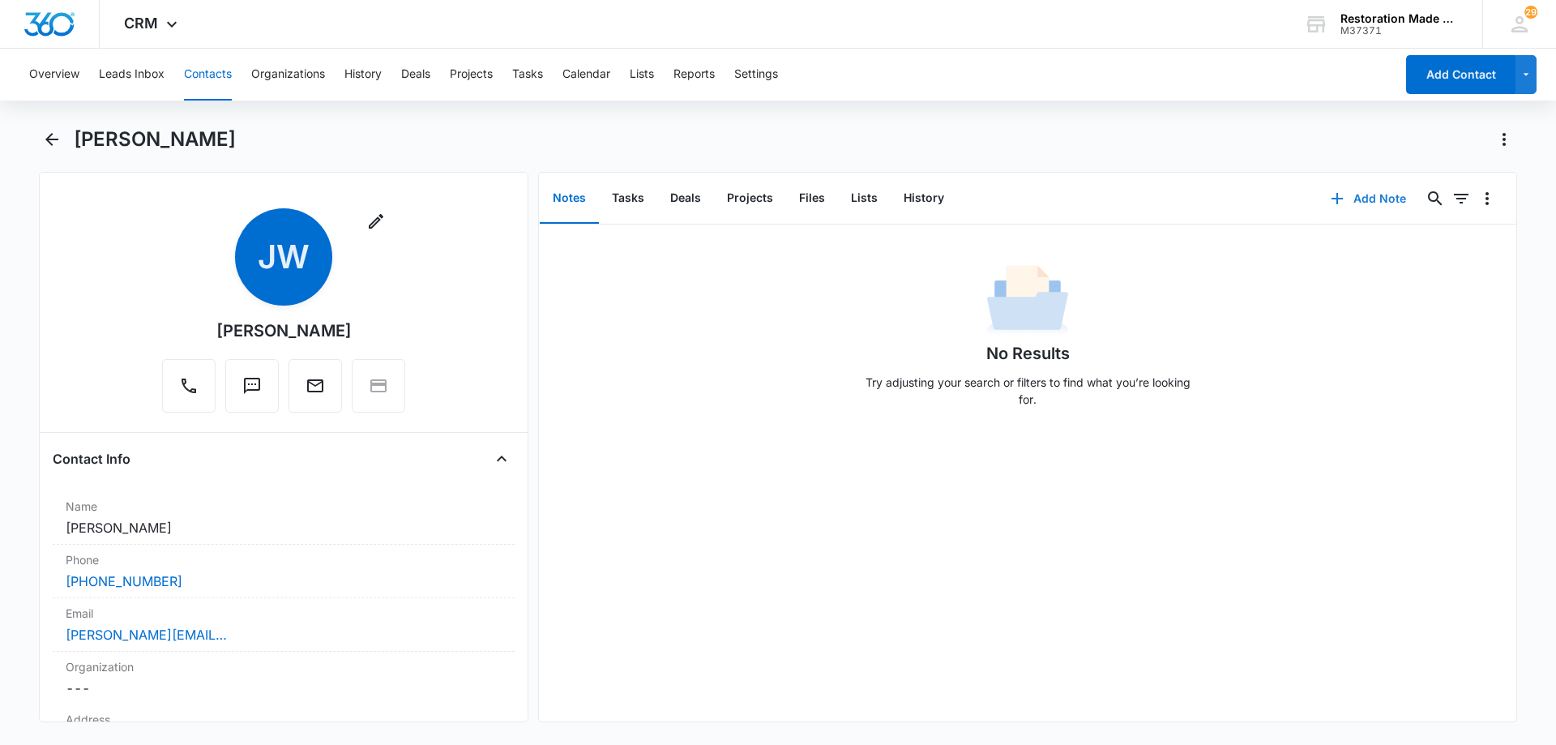
click at [1368, 197] on button "Add Note" at bounding box center [1368, 198] width 108 height 39
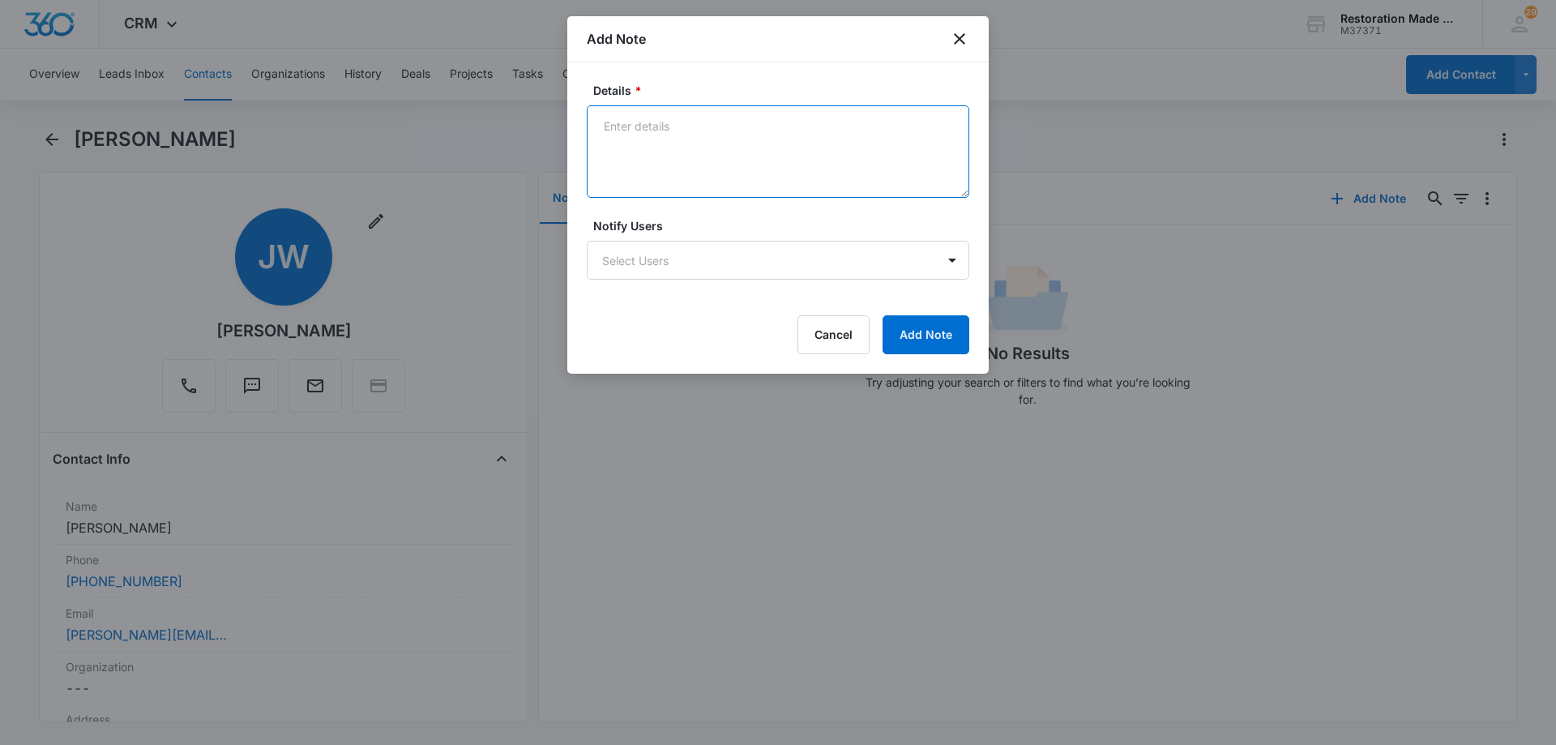
click at [746, 150] on textarea "Details *" at bounding box center [778, 151] width 382 height 92
paste textarea "[PERSON_NAME], Good to be introduced to you. I would love to jump on a call to …"
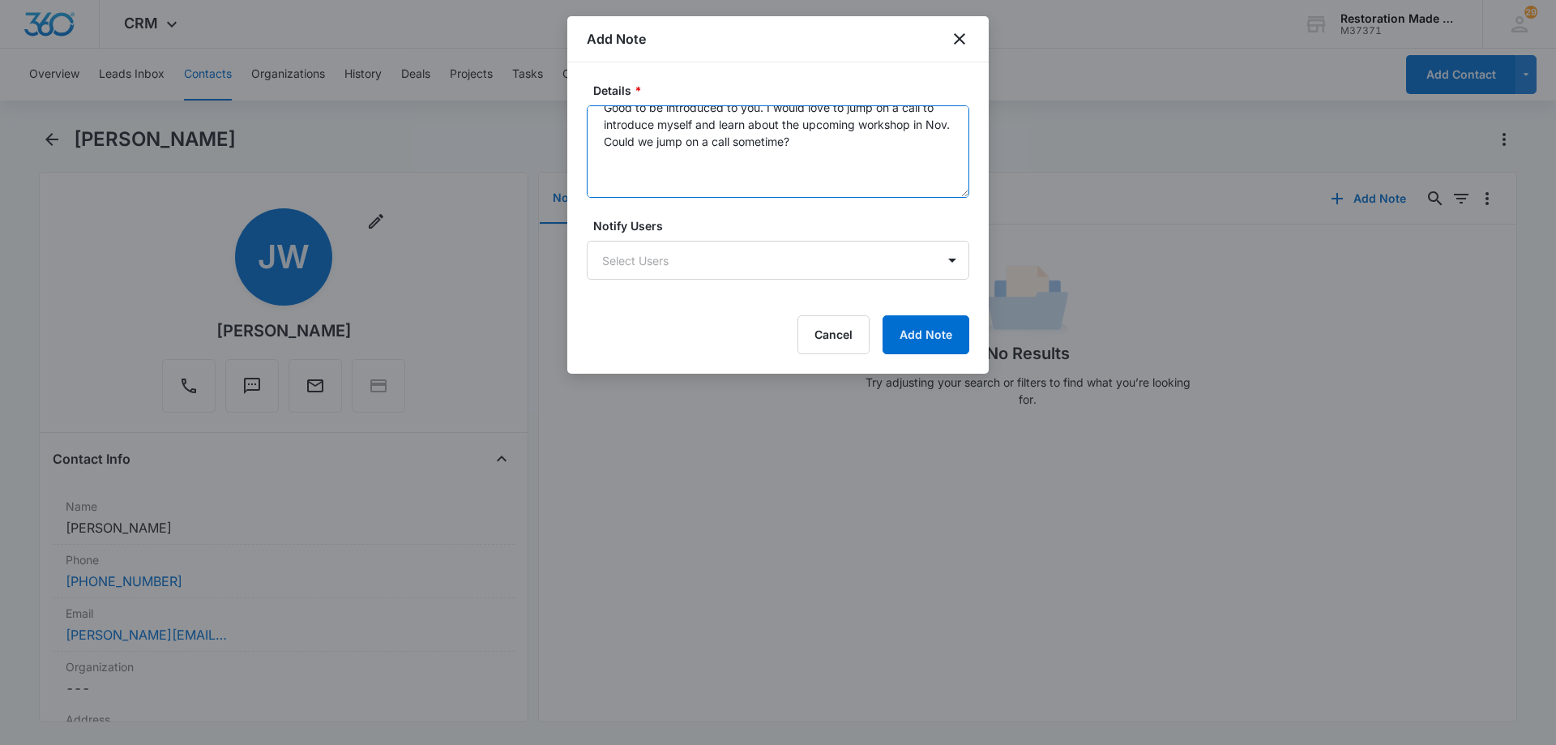
scroll to position [85, 0]
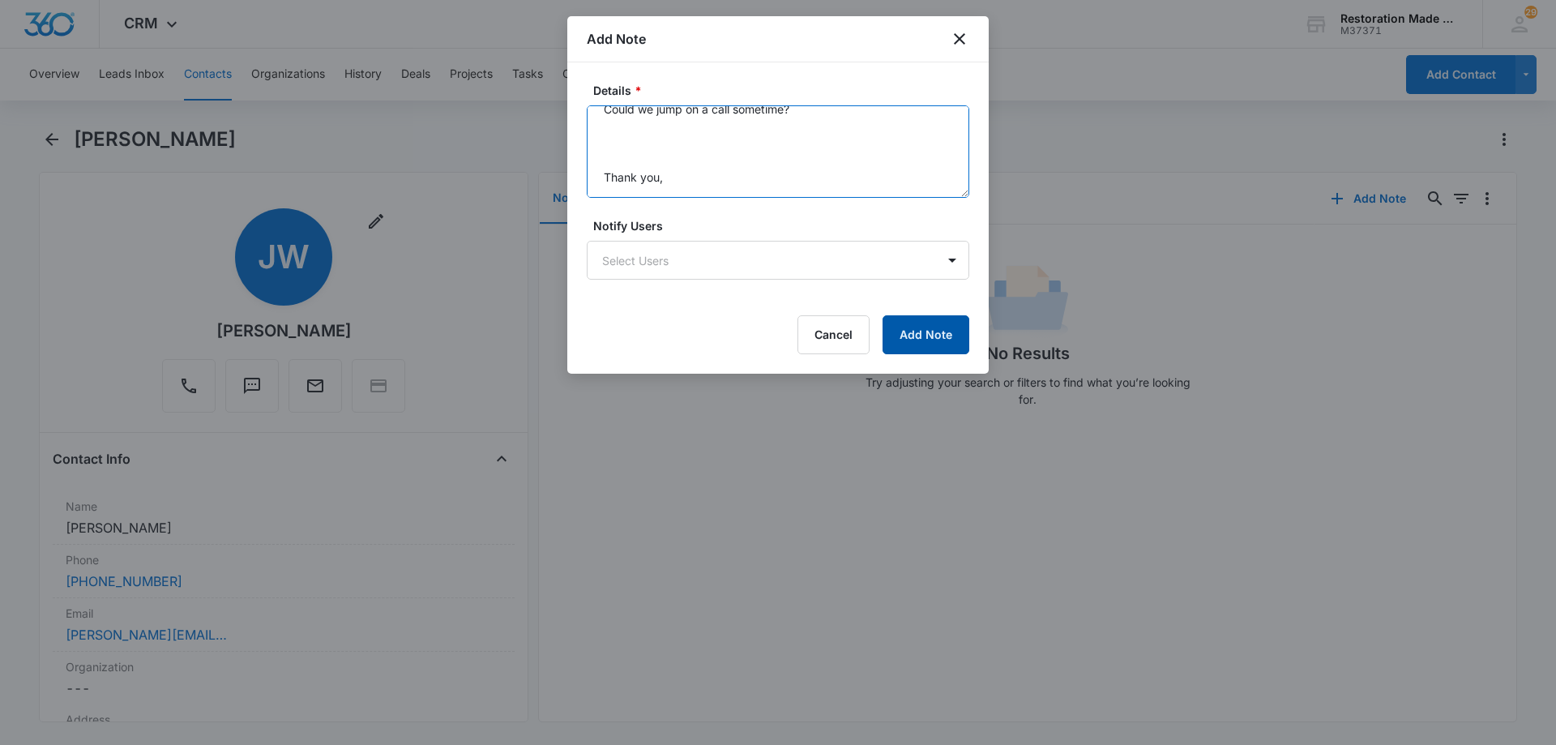
type textarea "[PERSON_NAME], Good to be introduced to you. I would love to jump on a call to …"
click at [927, 331] on button "Add Note" at bounding box center [925, 334] width 87 height 39
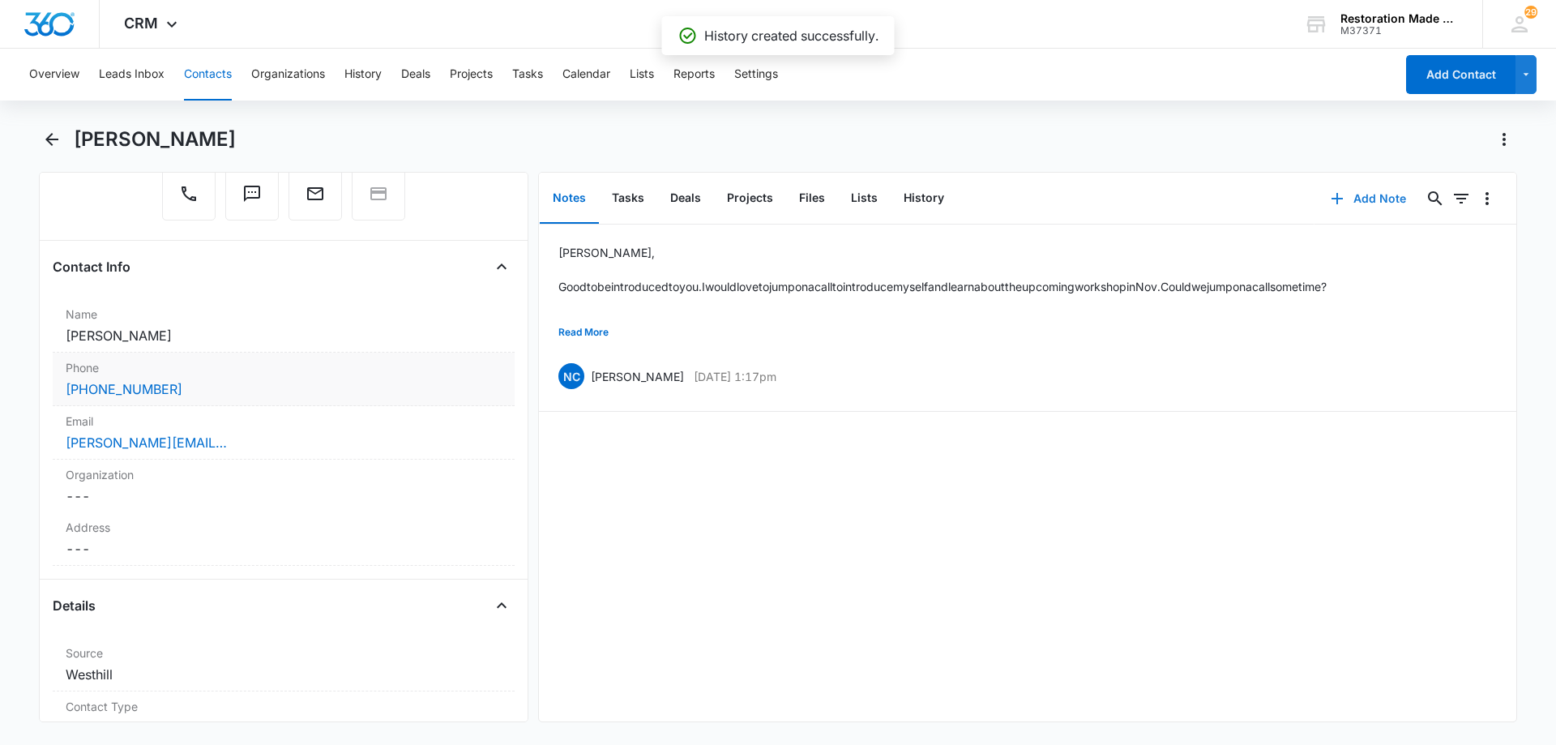
scroll to position [243, 0]
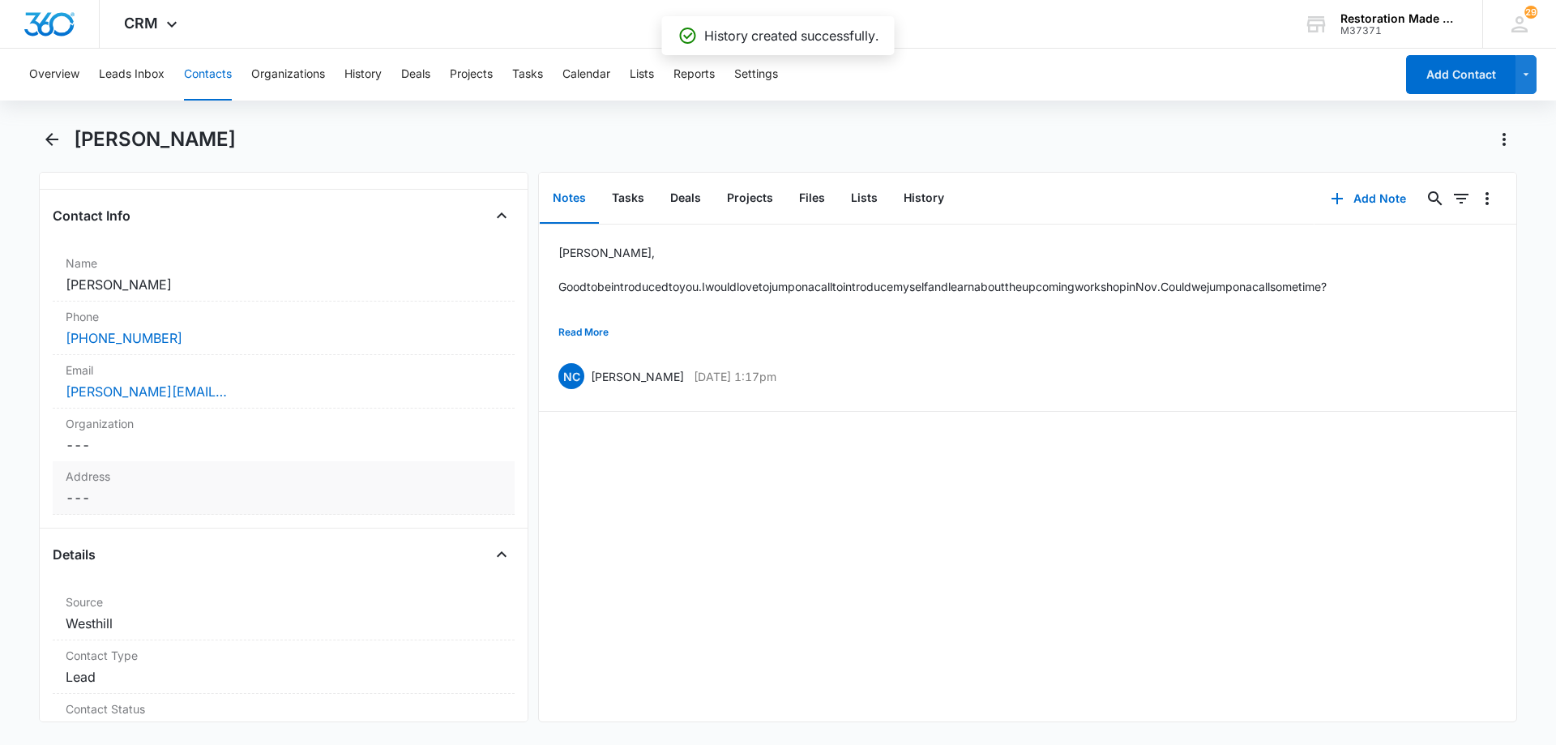
click at [152, 499] on dd "Cancel Save Changes ---" at bounding box center [284, 497] width 436 height 19
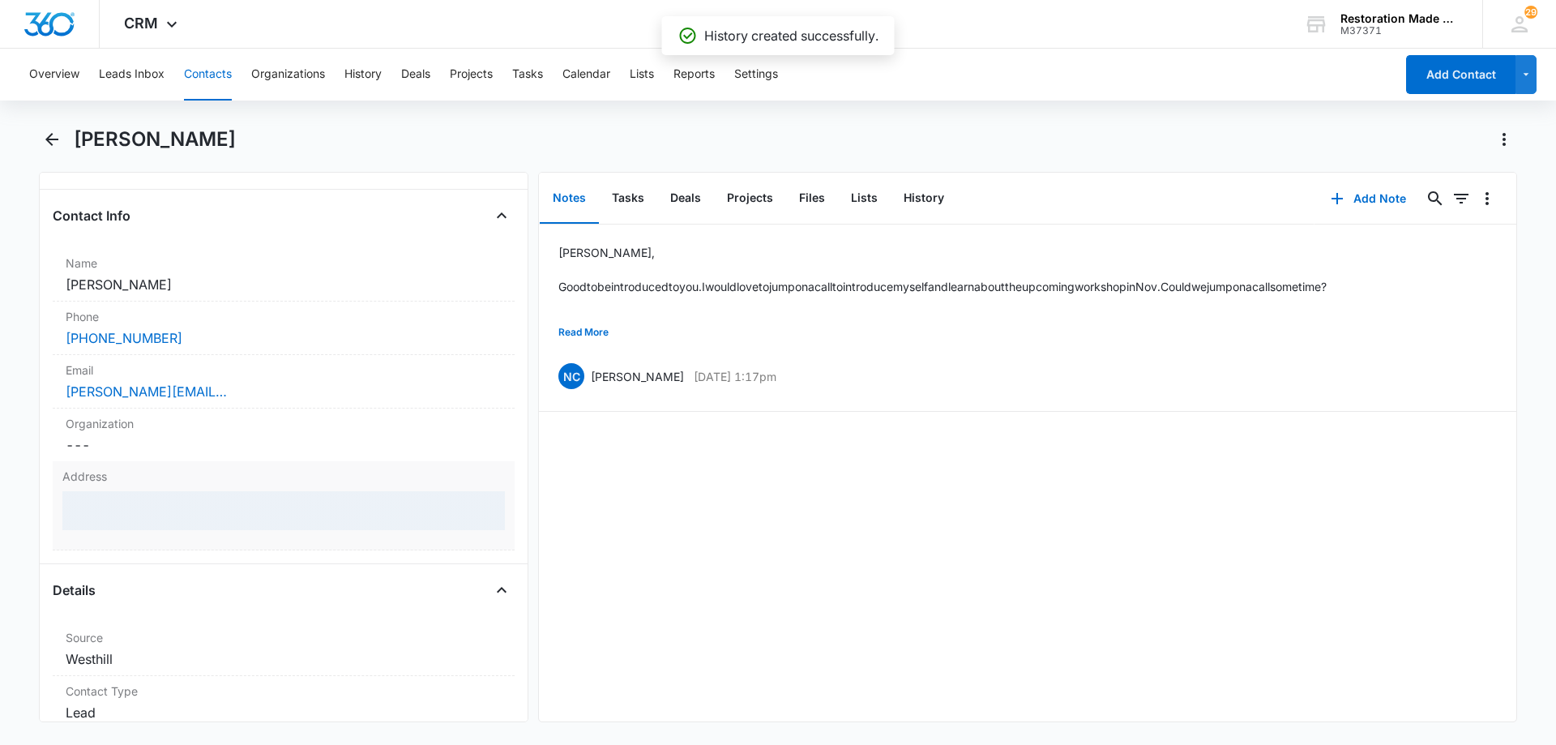
click at [155, 514] on div at bounding box center [283, 510] width 442 height 39
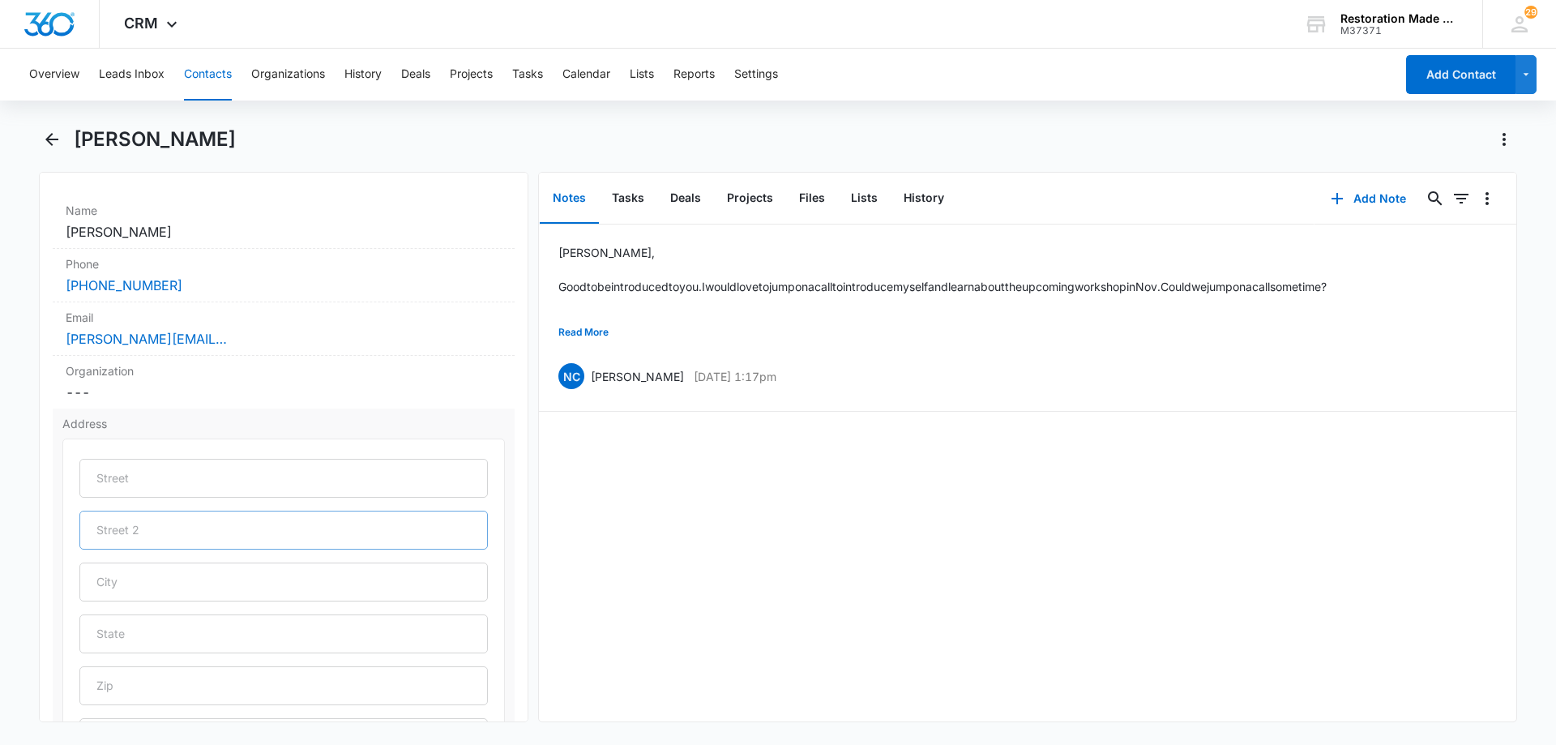
scroll to position [324, 0]
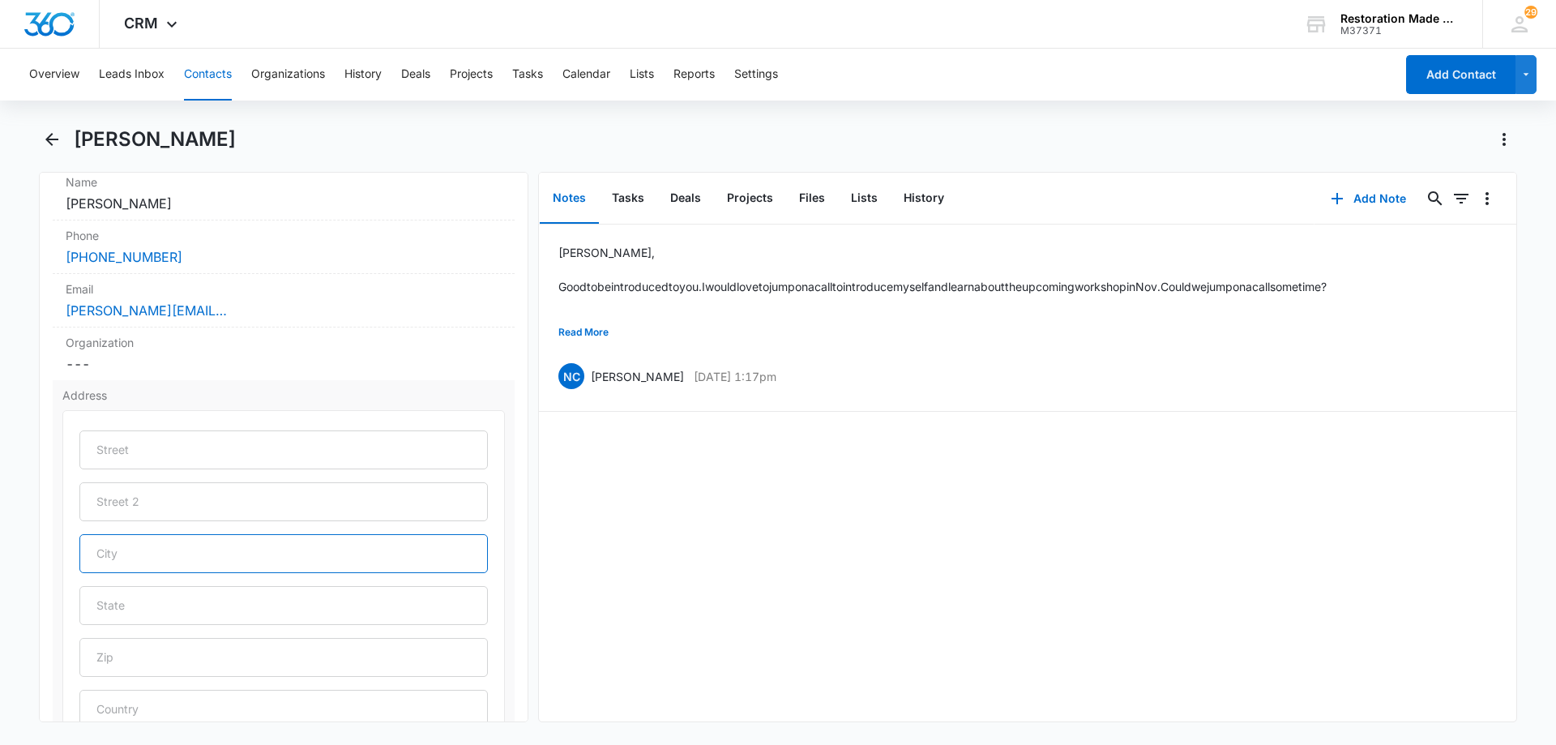
click at [156, 555] on input "text" at bounding box center [283, 553] width 408 height 39
type input "Ventura"
click at [216, 608] on input "text" at bounding box center [283, 605] width 408 height 39
type input "[US_STATE]"
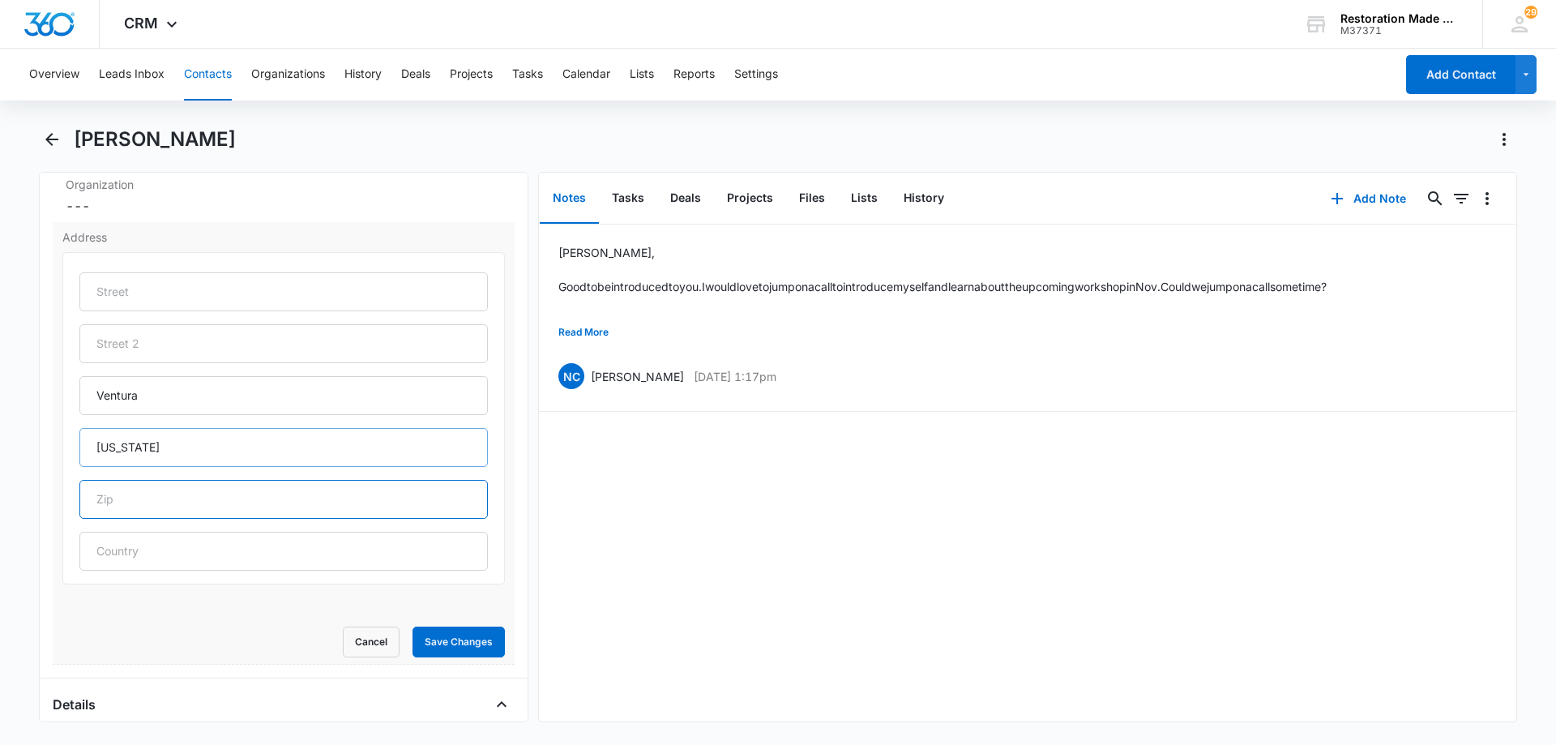
scroll to position [486, 0]
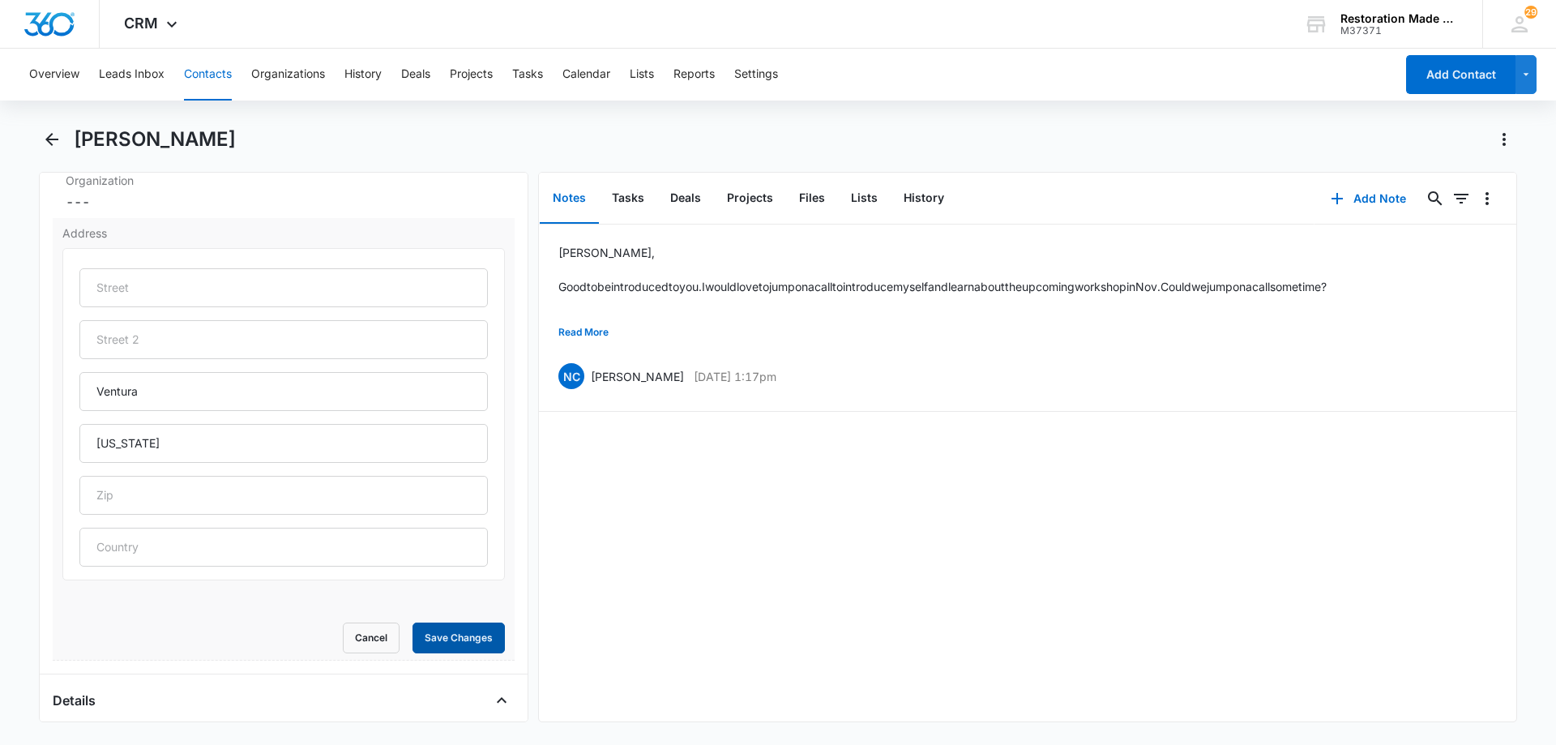
click at [449, 631] on button "Save Changes" at bounding box center [458, 637] width 92 height 31
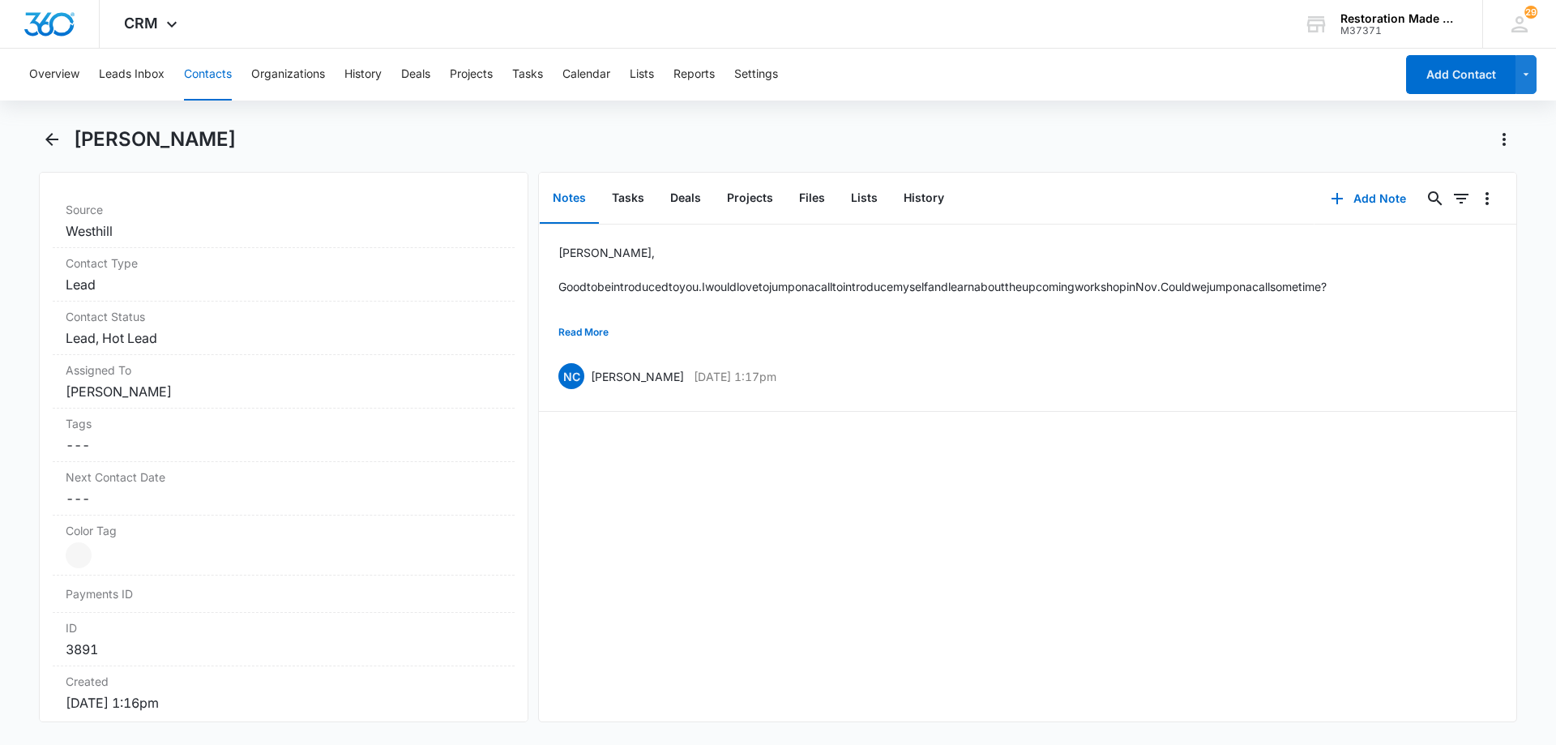
scroll to position [648, 0]
